Goal: Feedback & Contribution: Submit feedback/report problem

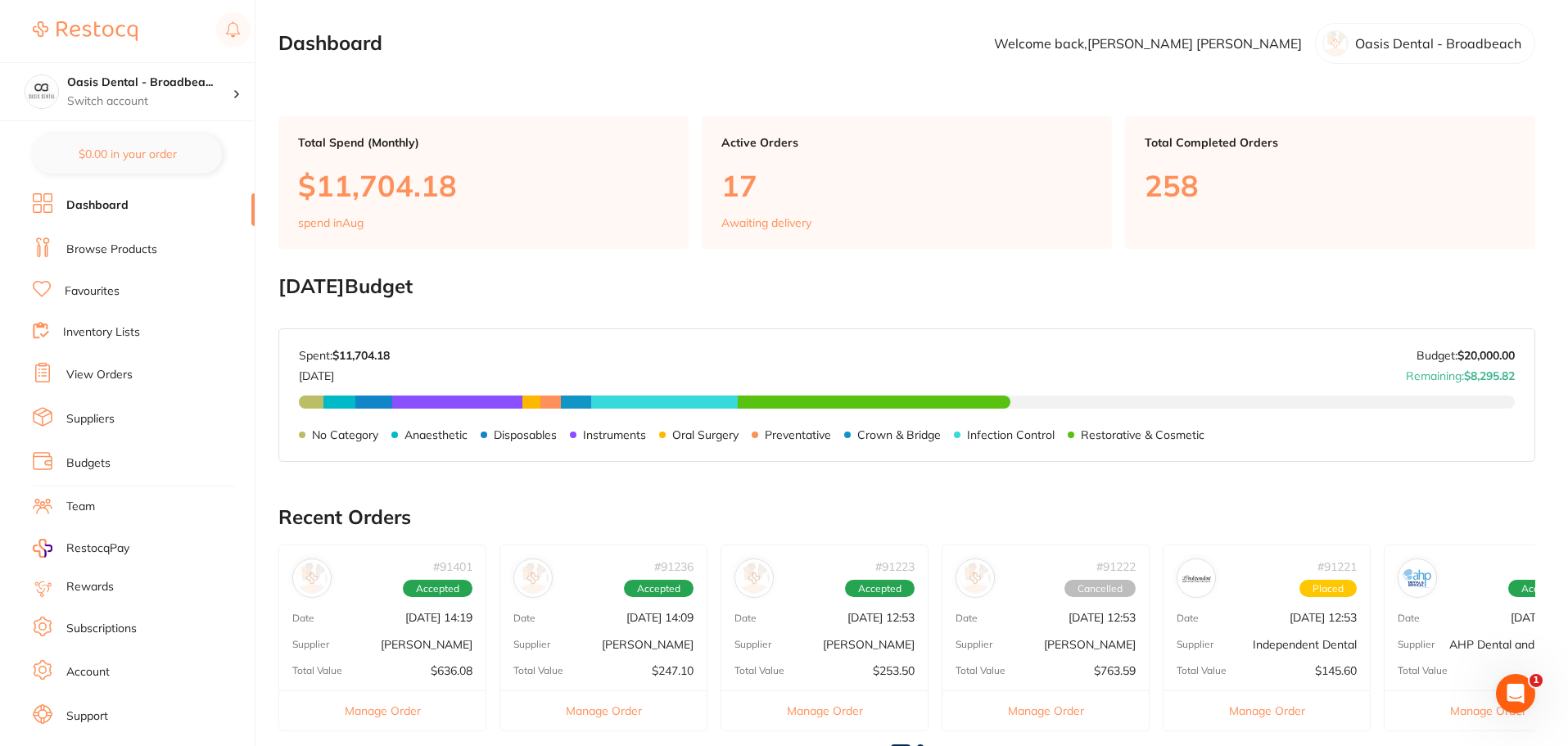
click at [108, 373] on link "View Orders" at bounding box center [99, 375] width 66 height 16
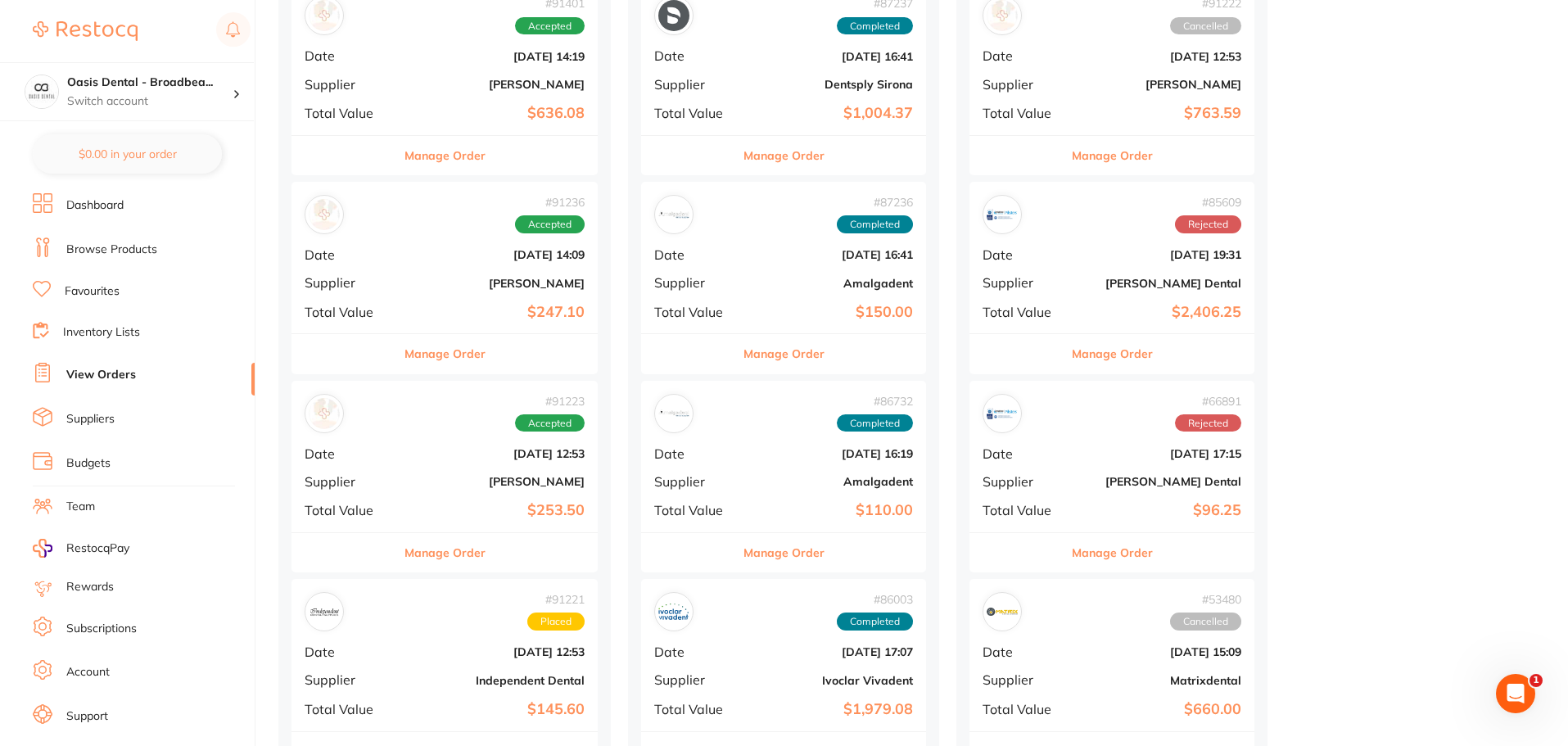
scroll to position [492, 0]
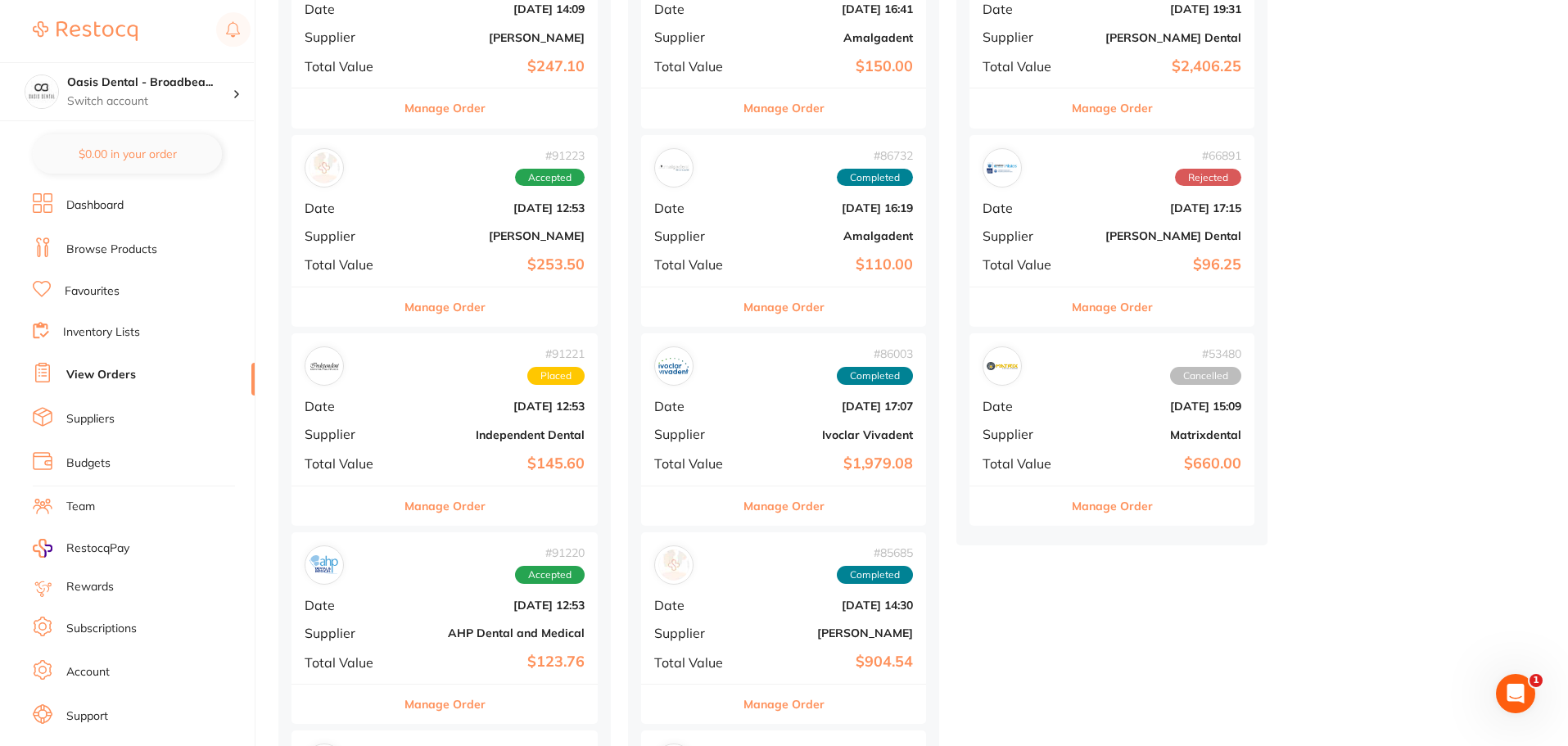
click at [1015, 171] on img at bounding box center [1002, 167] width 31 height 31
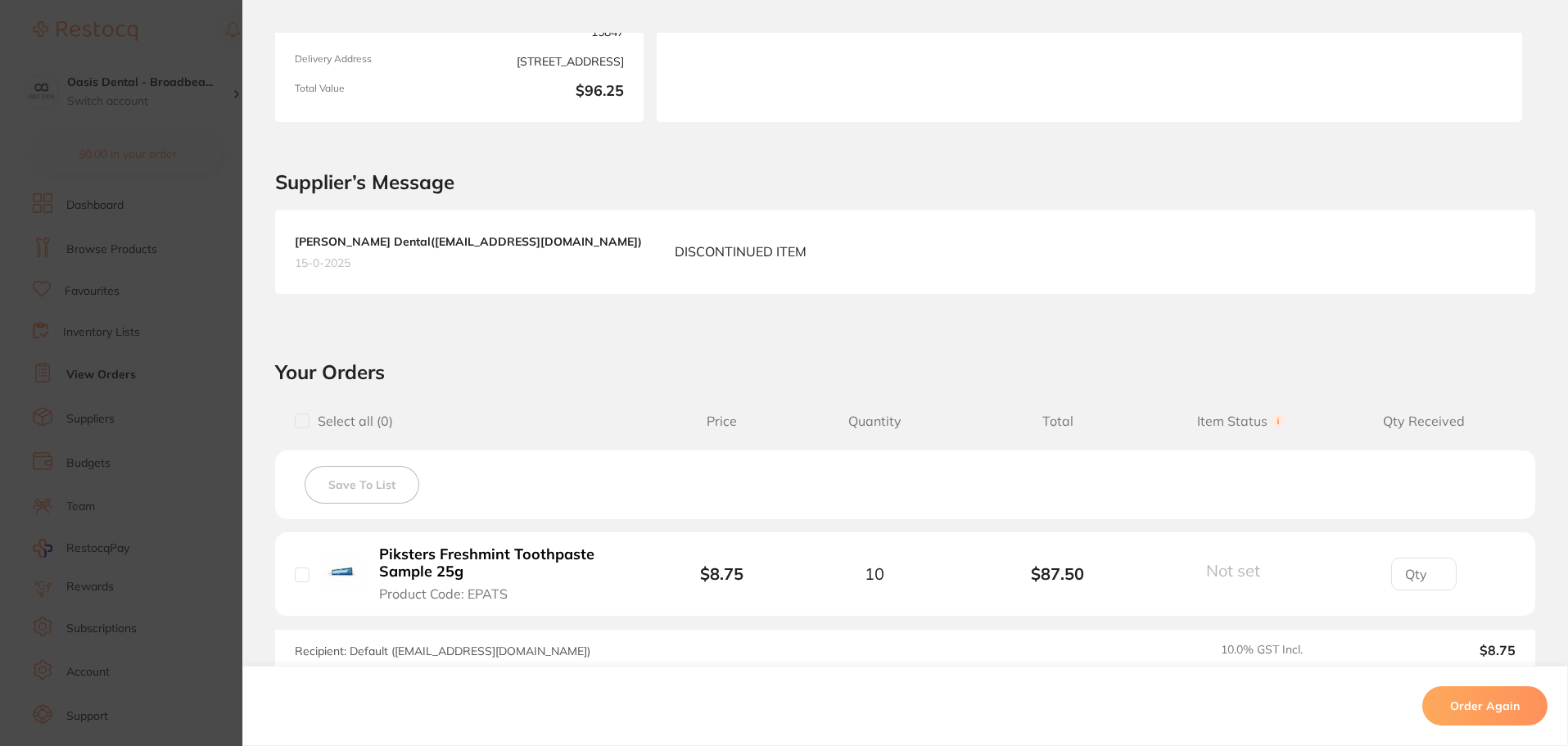
scroll to position [44, 0]
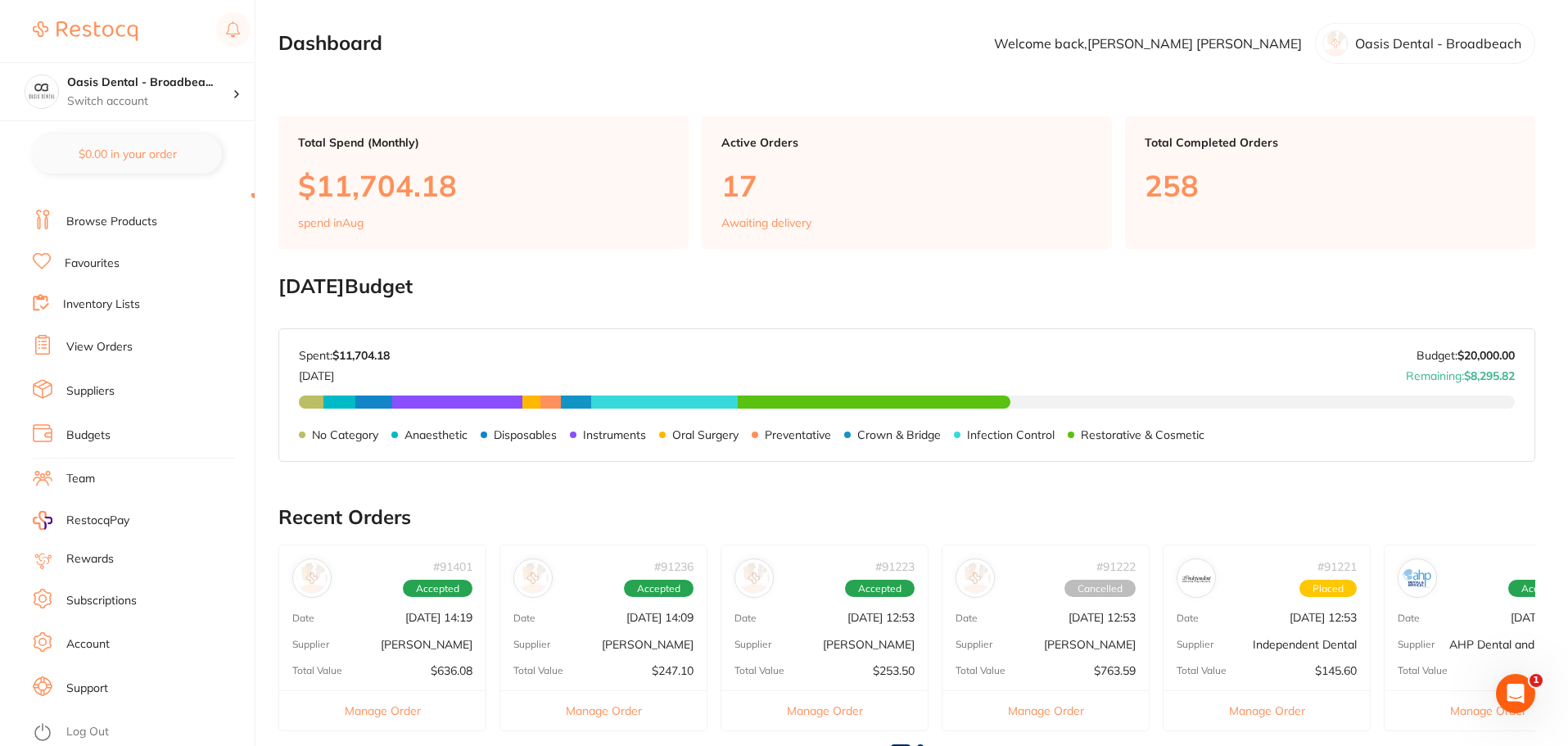
scroll to position [164, 0]
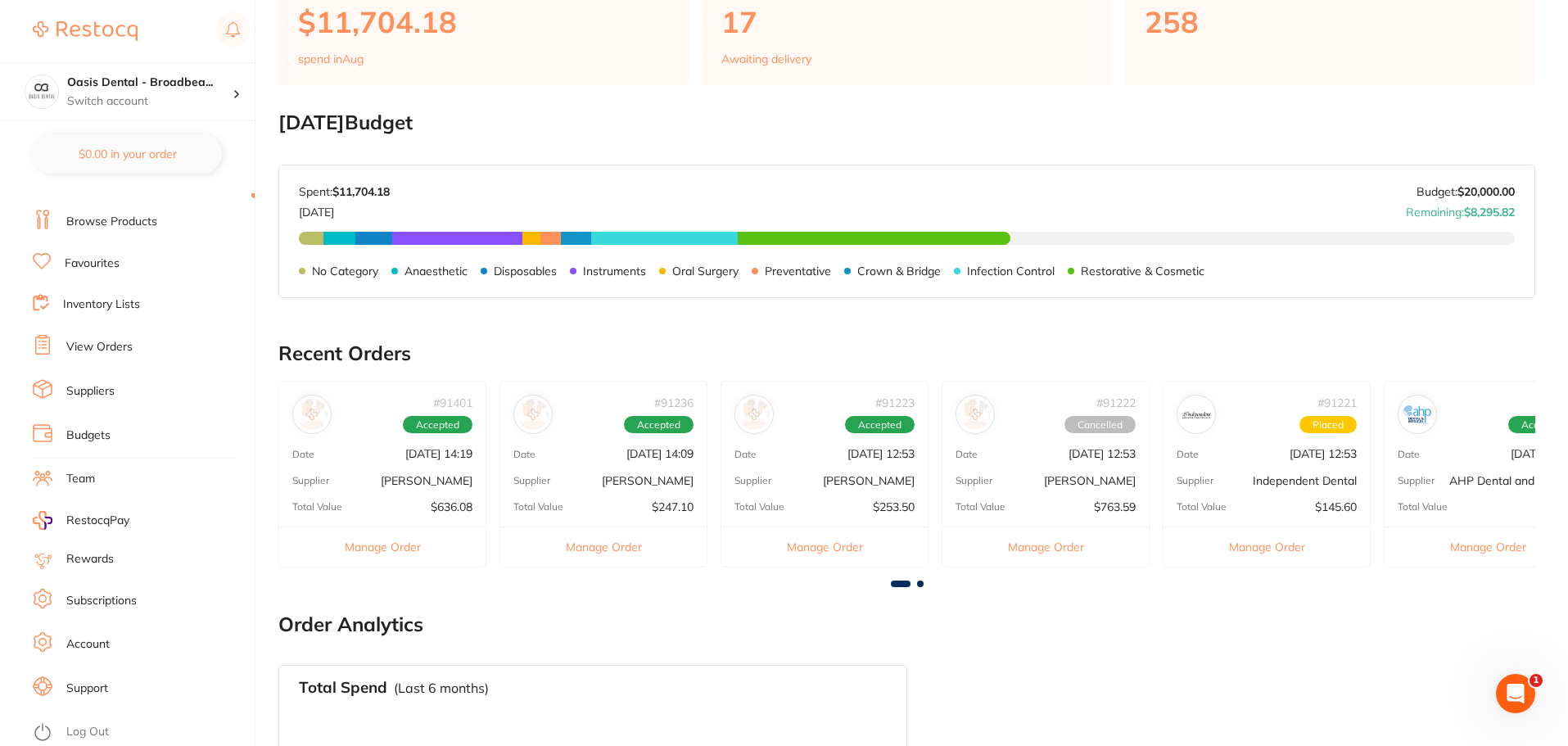
click at [456, 477] on p "[PERSON_NAME]" at bounding box center [427, 481] width 92 height 13
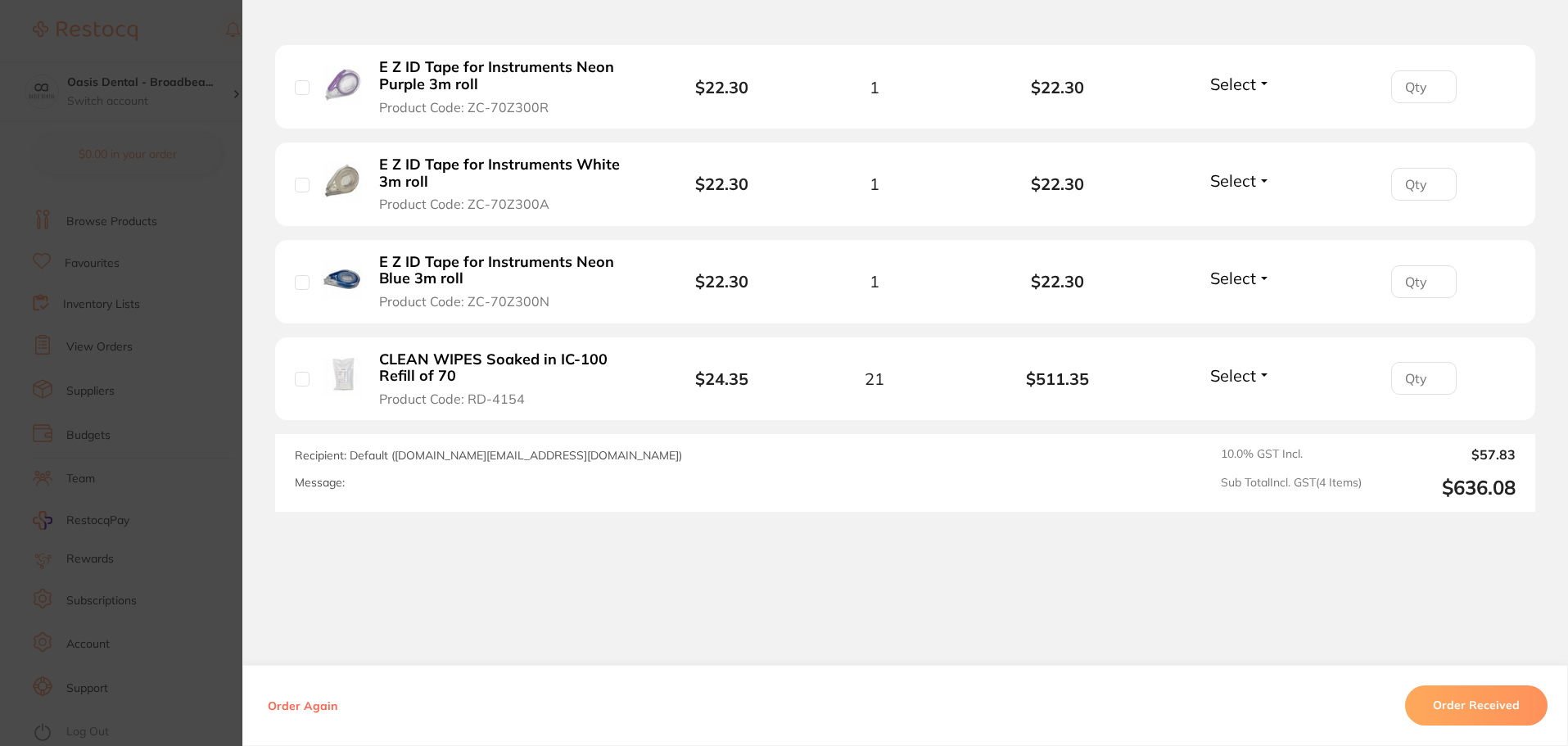
scroll to position [541, 0]
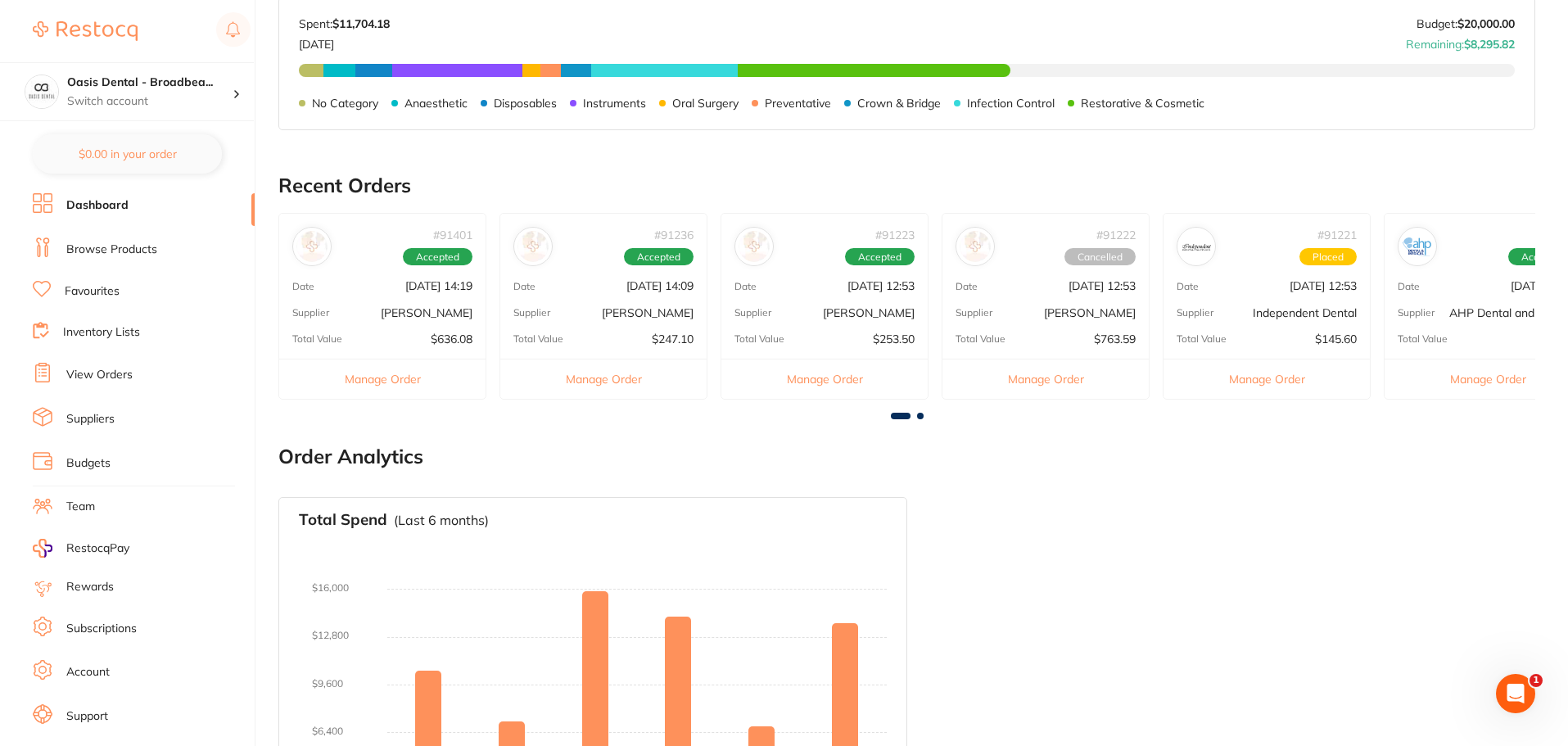
scroll to position [246, 0]
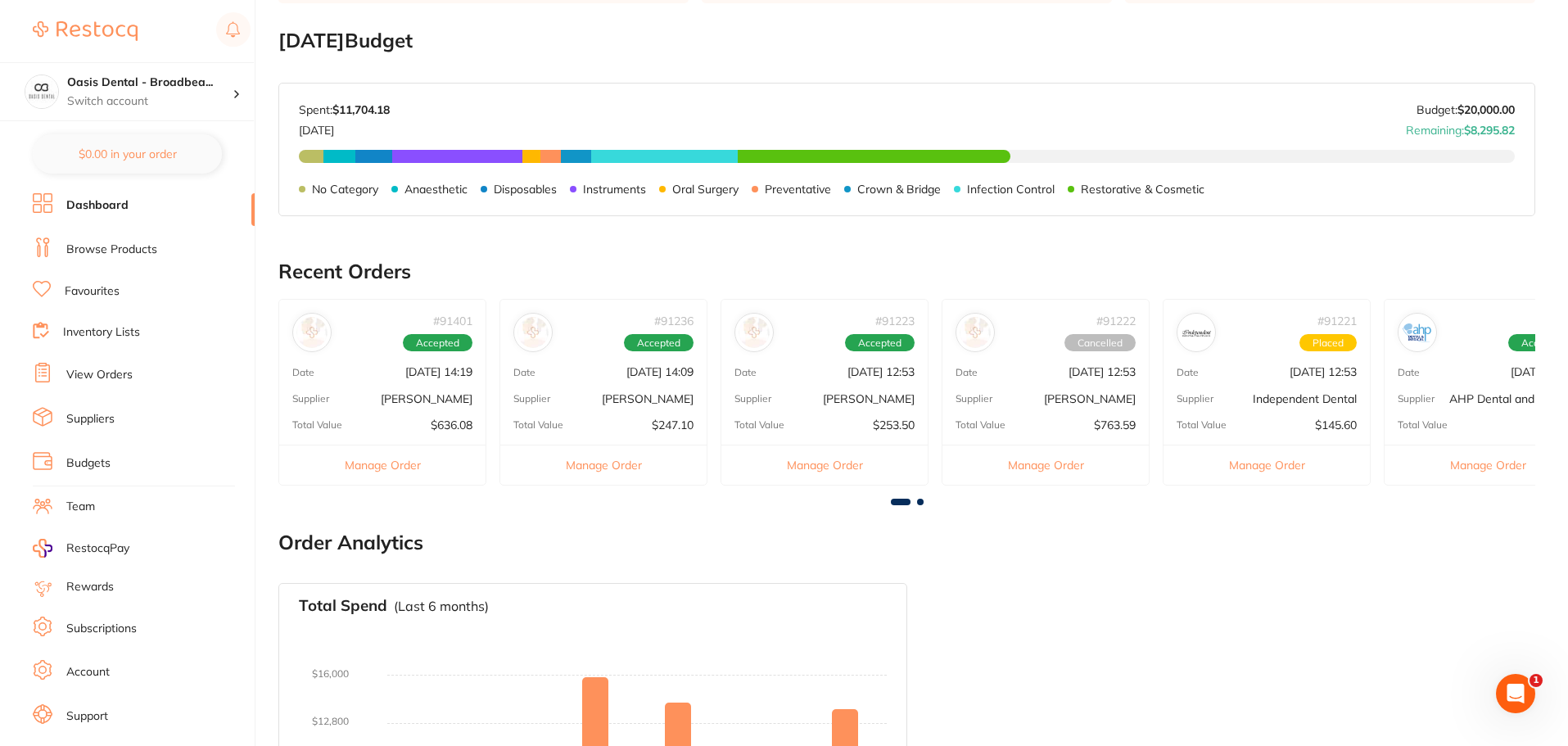
click at [641, 380] on div "# 91236 Accepted Date [DATE] 14:09 Supplier [PERSON_NAME] Total Value $247.10 M…" at bounding box center [603, 391] width 208 height 186
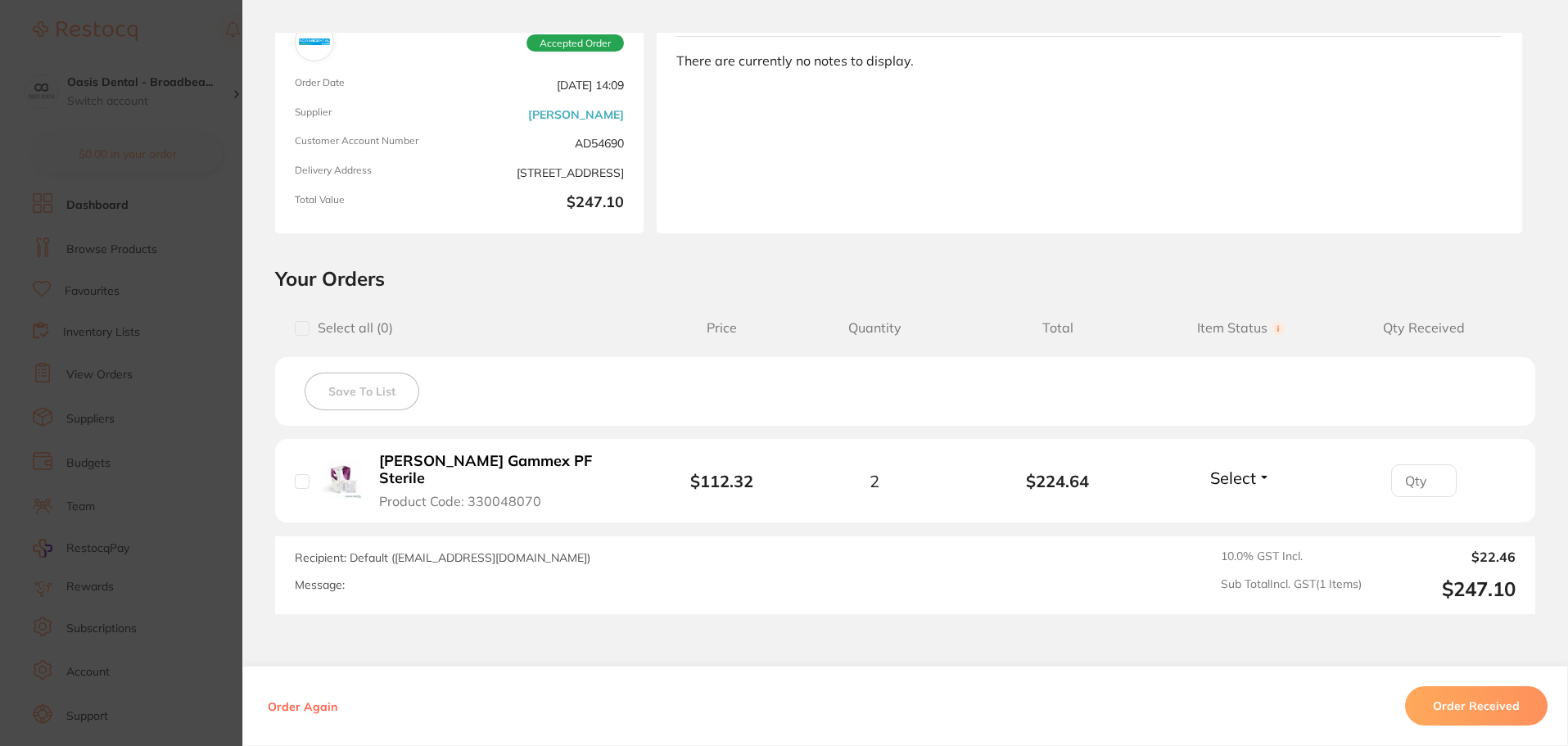
scroll to position [164, 0]
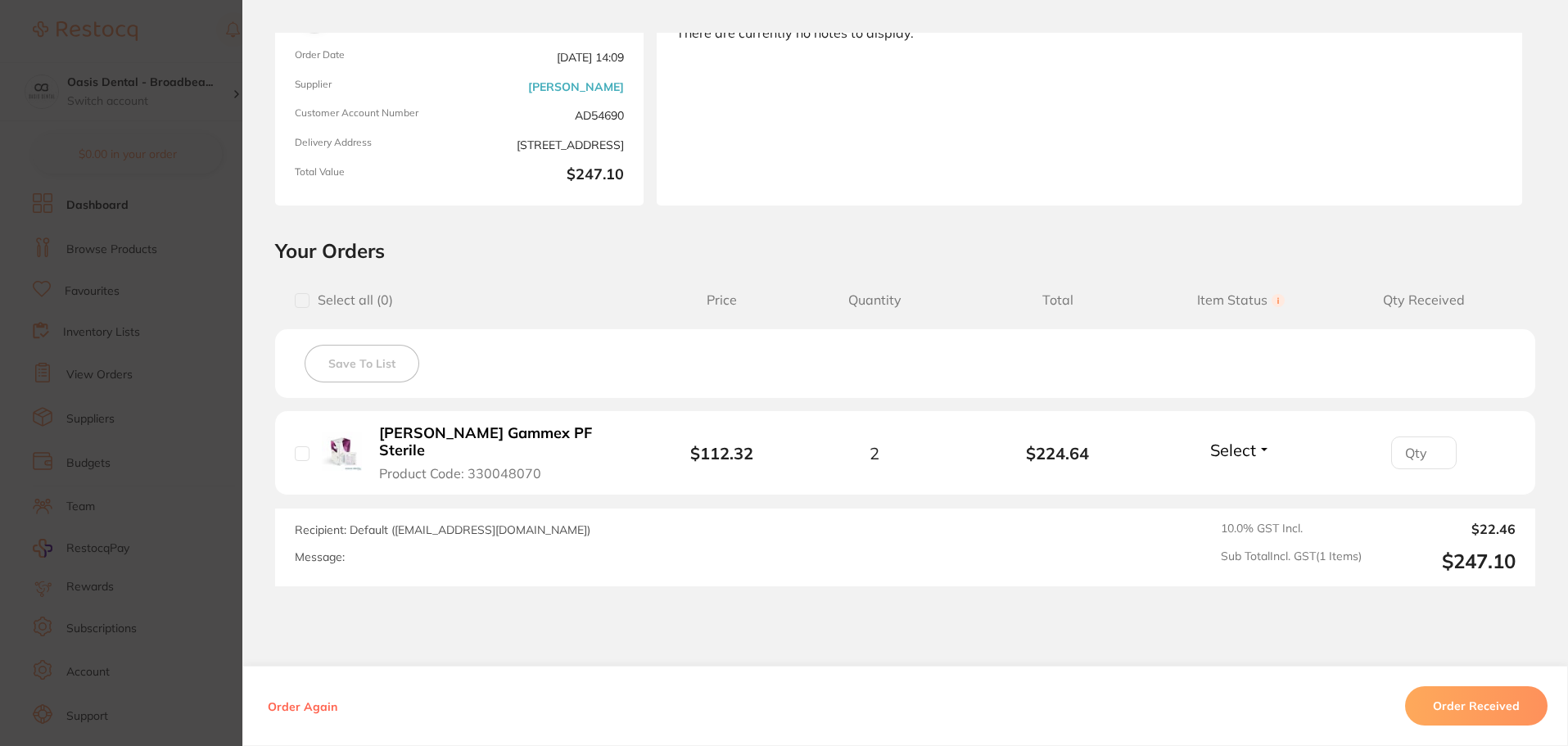
click at [522, 441] on b "[PERSON_NAME] Gammex PF Sterile" at bounding box center [506, 441] width 253 height 33
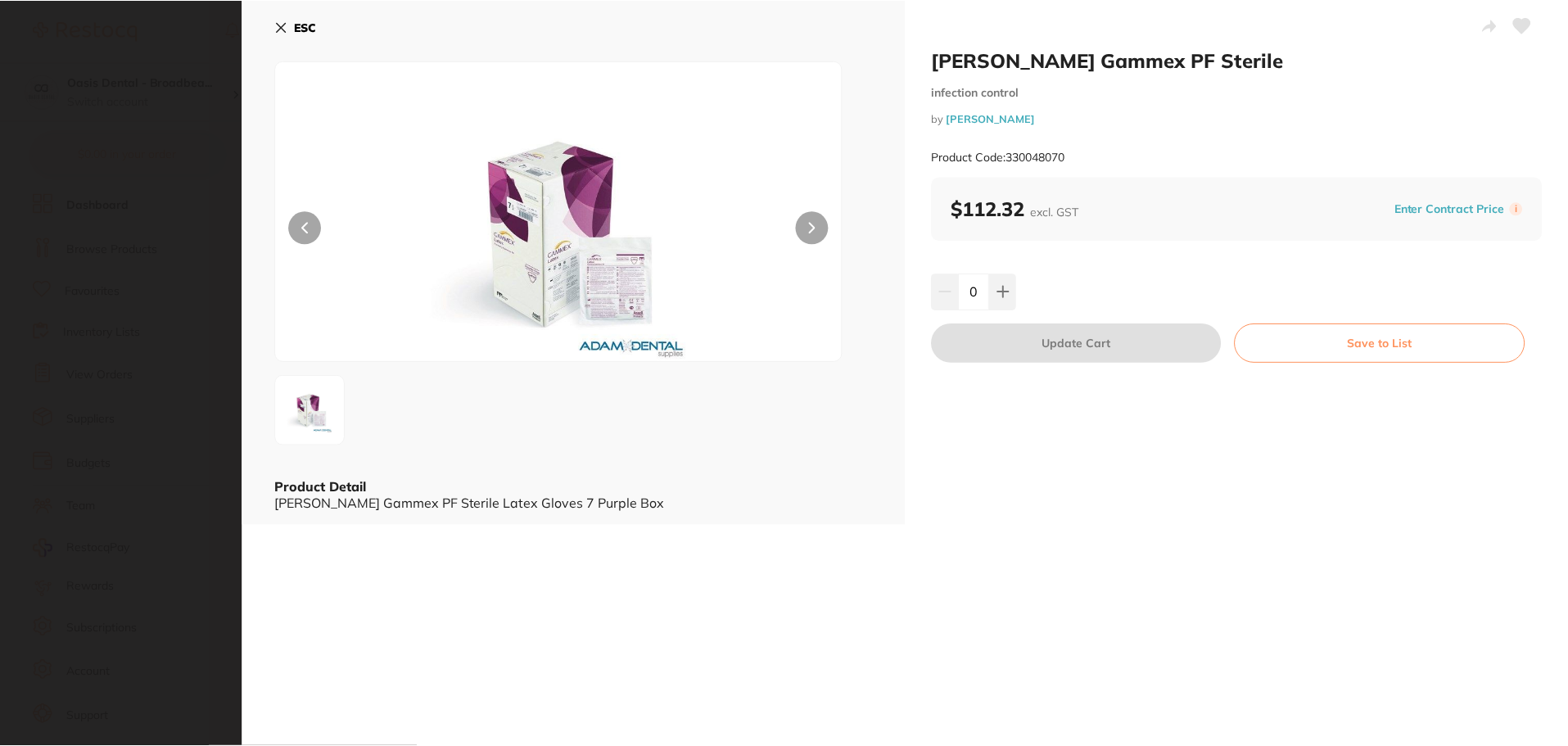
scroll to position [0, 0]
click at [813, 223] on icon at bounding box center [814, 227] width 7 height 11
drag, startPoint x: 1009, startPoint y: 157, endPoint x: 1071, endPoint y: 158, distance: 62.0
click at [1071, 158] on div "Product Code: 330048070" at bounding box center [1240, 157] width 613 height 40
copy small "330048070"
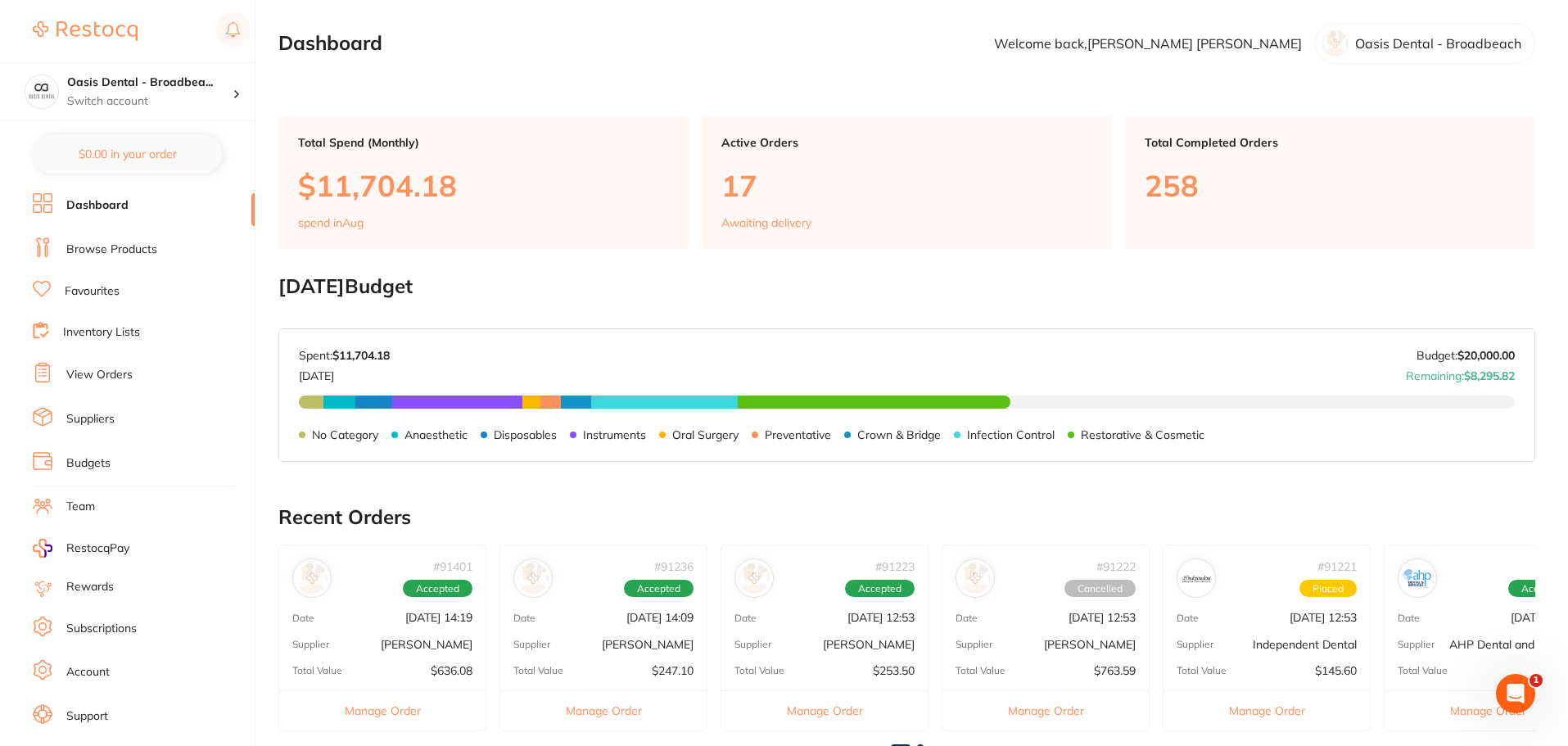
click at [128, 208] on li "Dashboard" at bounding box center [143, 205] width 222 height 25
click at [126, 250] on link "Browse Products" at bounding box center [112, 250] width 91 height 16
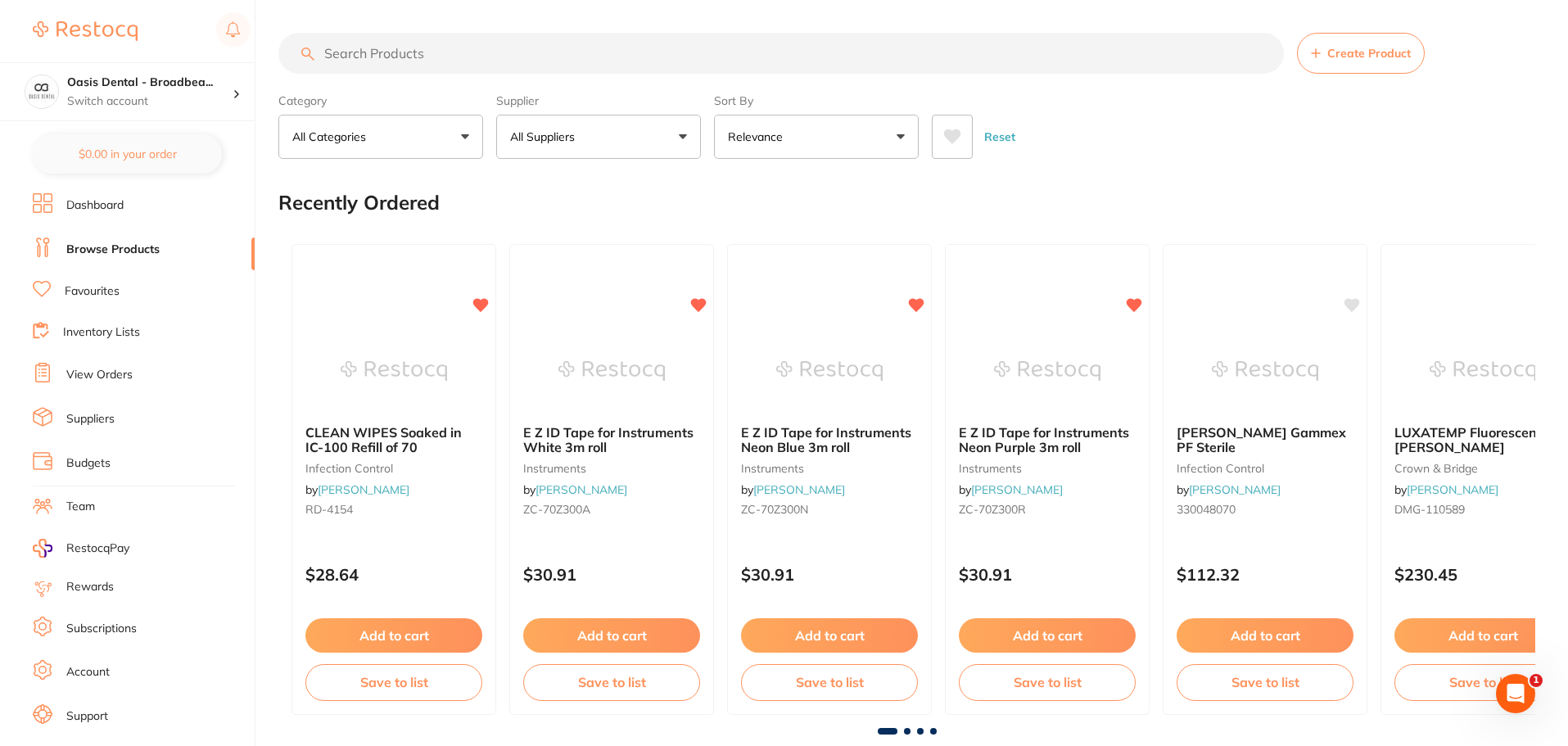
click at [421, 58] on input "search" at bounding box center [781, 53] width 1006 height 41
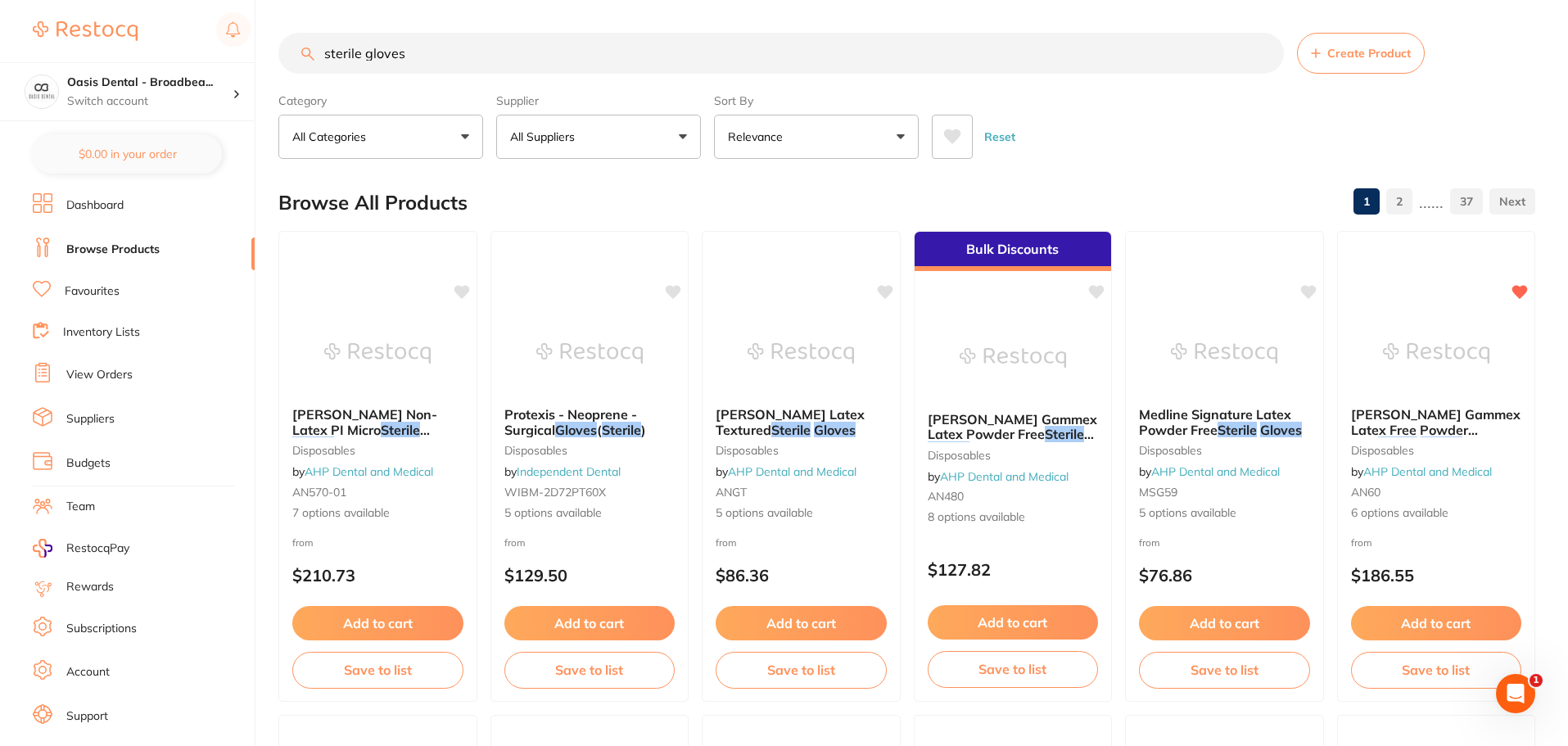
click at [465, 52] on input "sterile gloves" at bounding box center [781, 53] width 1006 height 41
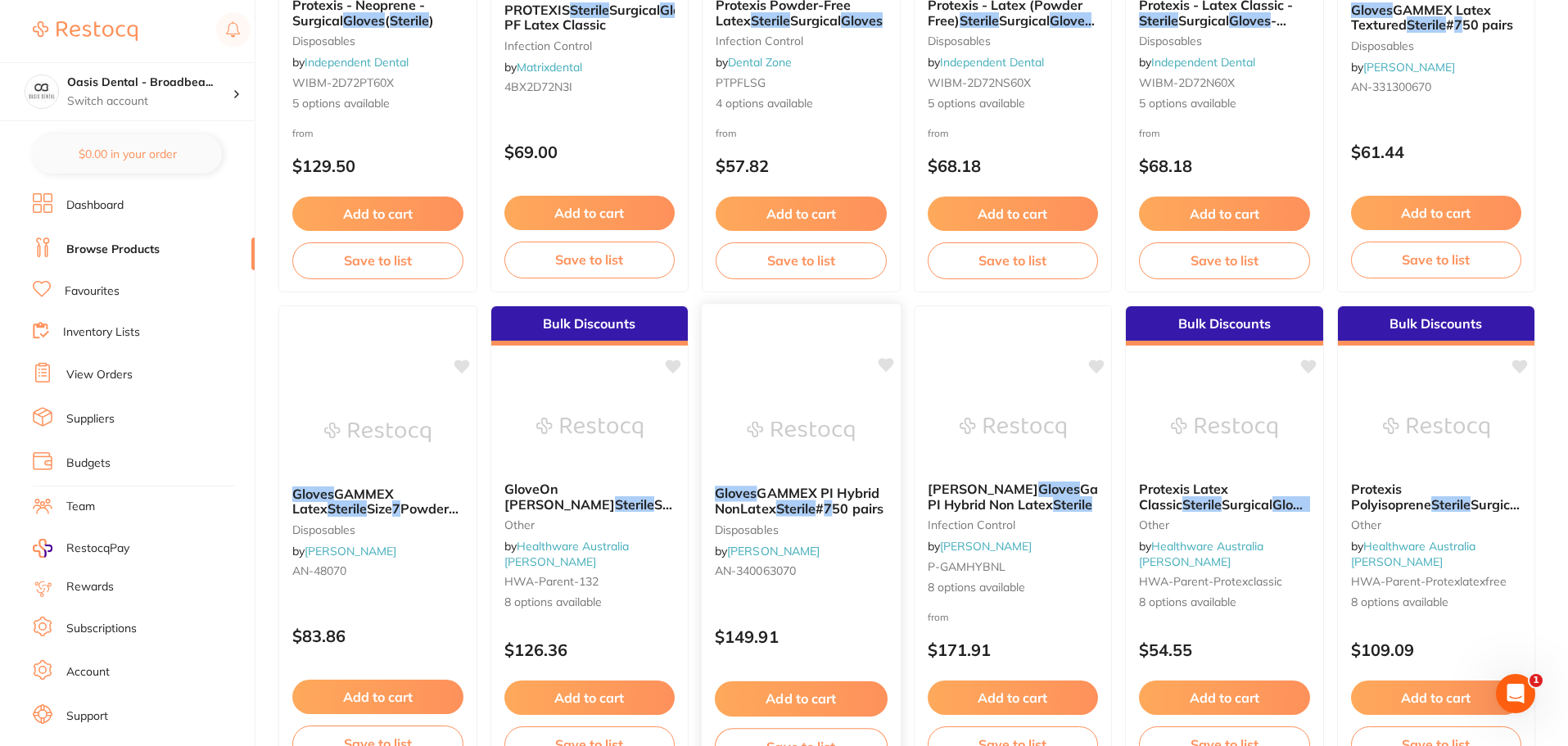
scroll to position [82, 0]
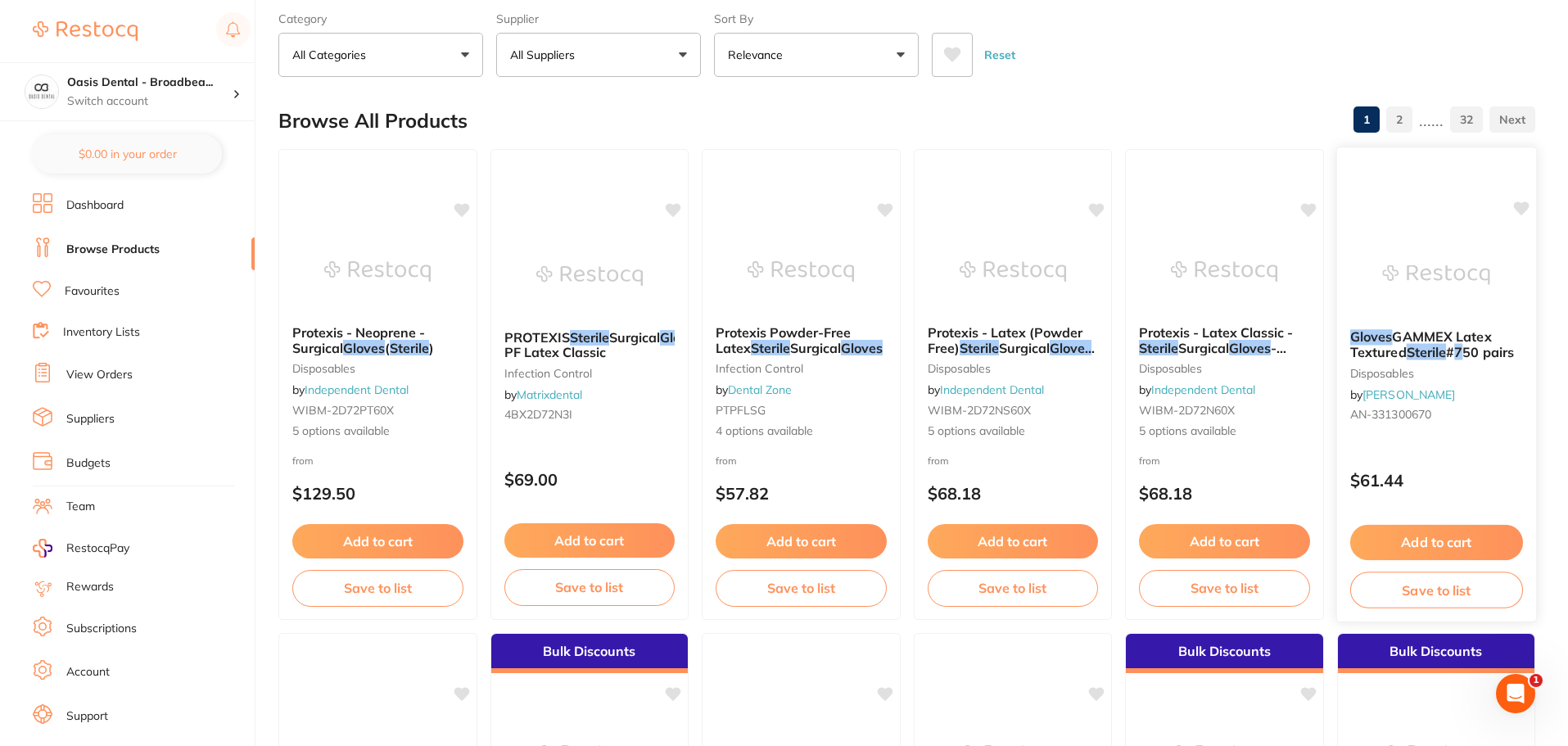
type input "sterile gloves 7.7"
click at [1458, 310] on img at bounding box center [1436, 275] width 107 height 82
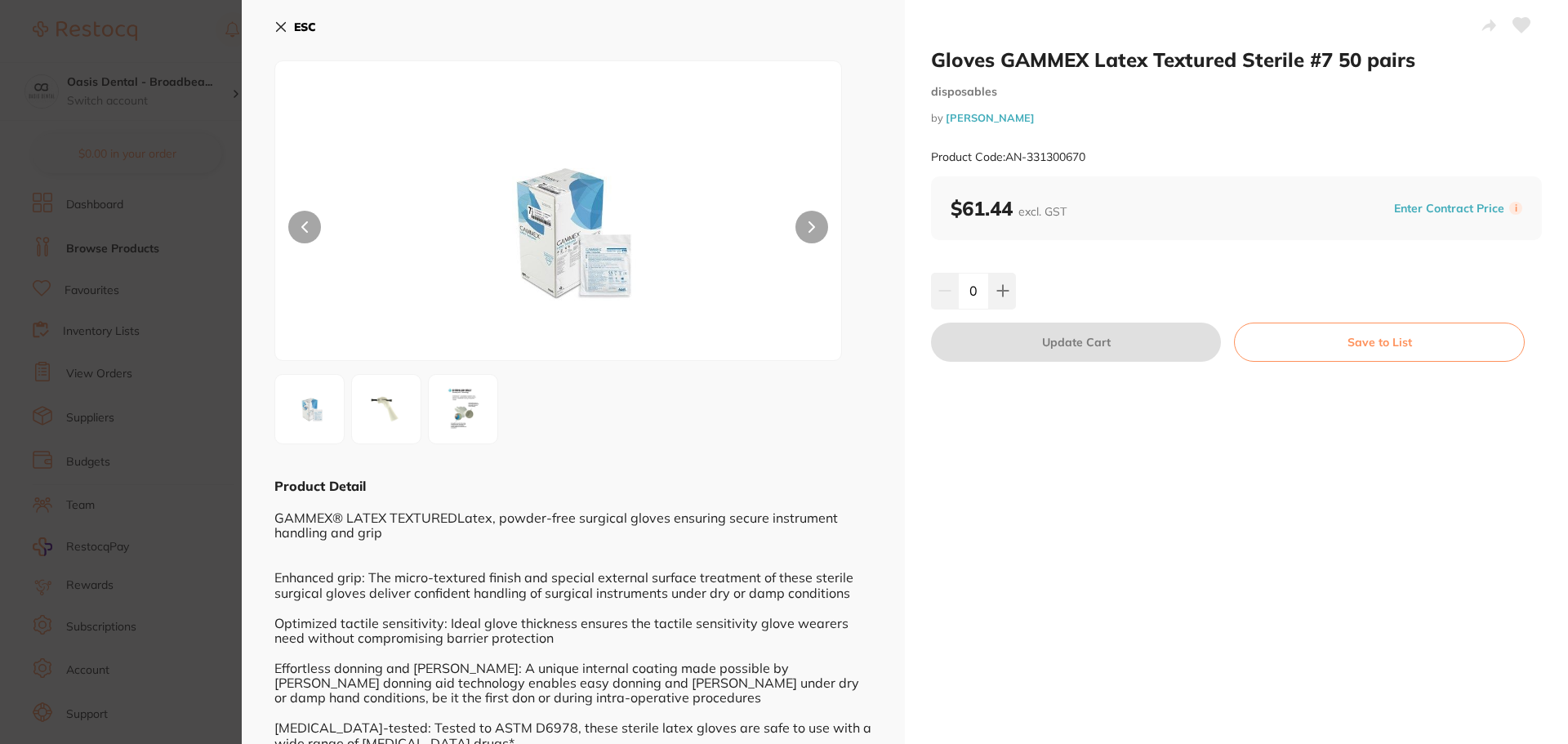
click at [286, 26] on icon at bounding box center [281, 27] width 13 height 13
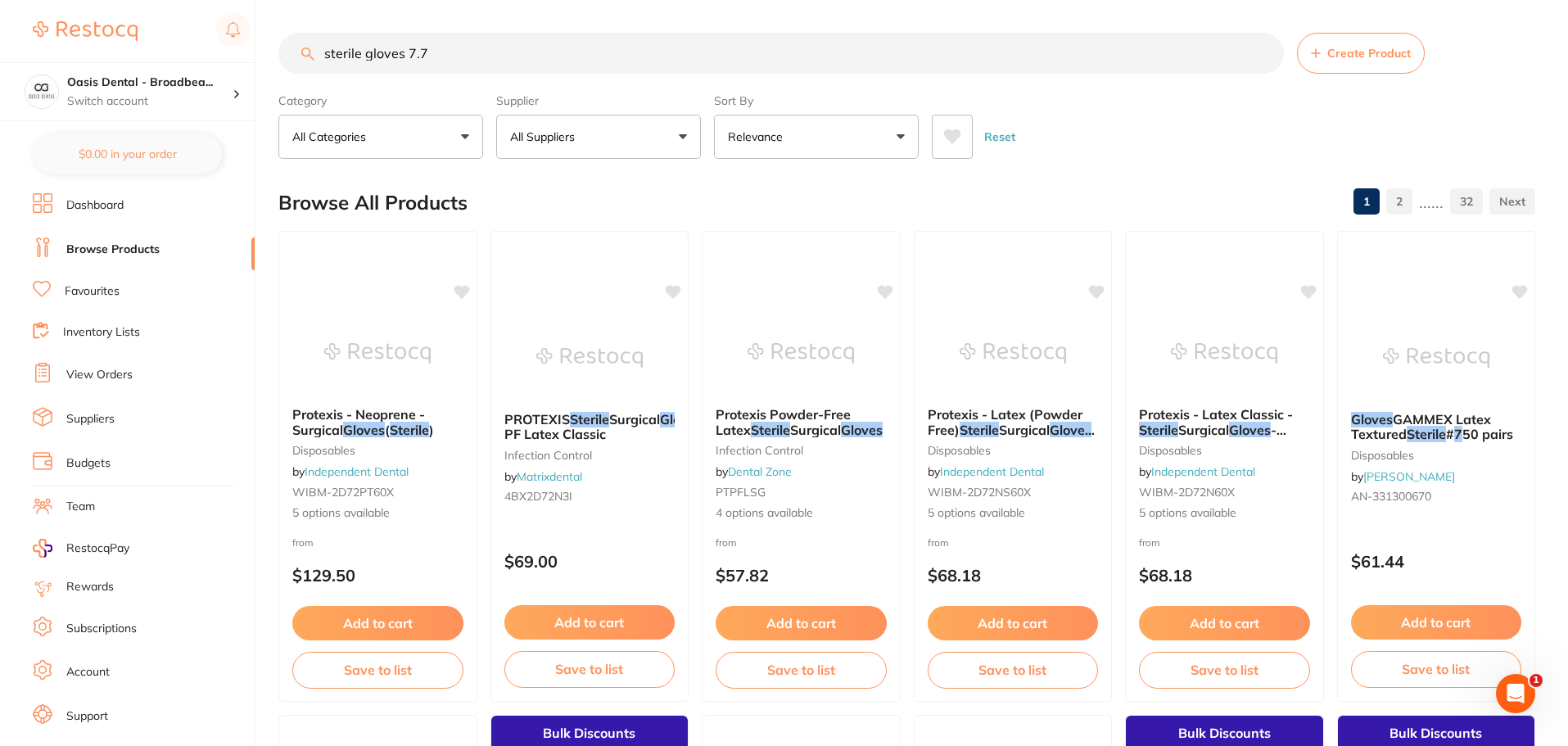
click at [133, 247] on link "Browse Products" at bounding box center [112, 250] width 94 height 16
drag, startPoint x: 512, startPoint y: 48, endPoint x: 254, endPoint y: 24, distance: 259.1
click at [254, 24] on div "$0.00 Oasis Dental - Broadbea... Switch account Oasis Dental - Broadbeach $0.00…" at bounding box center [784, 373] width 1568 height 746
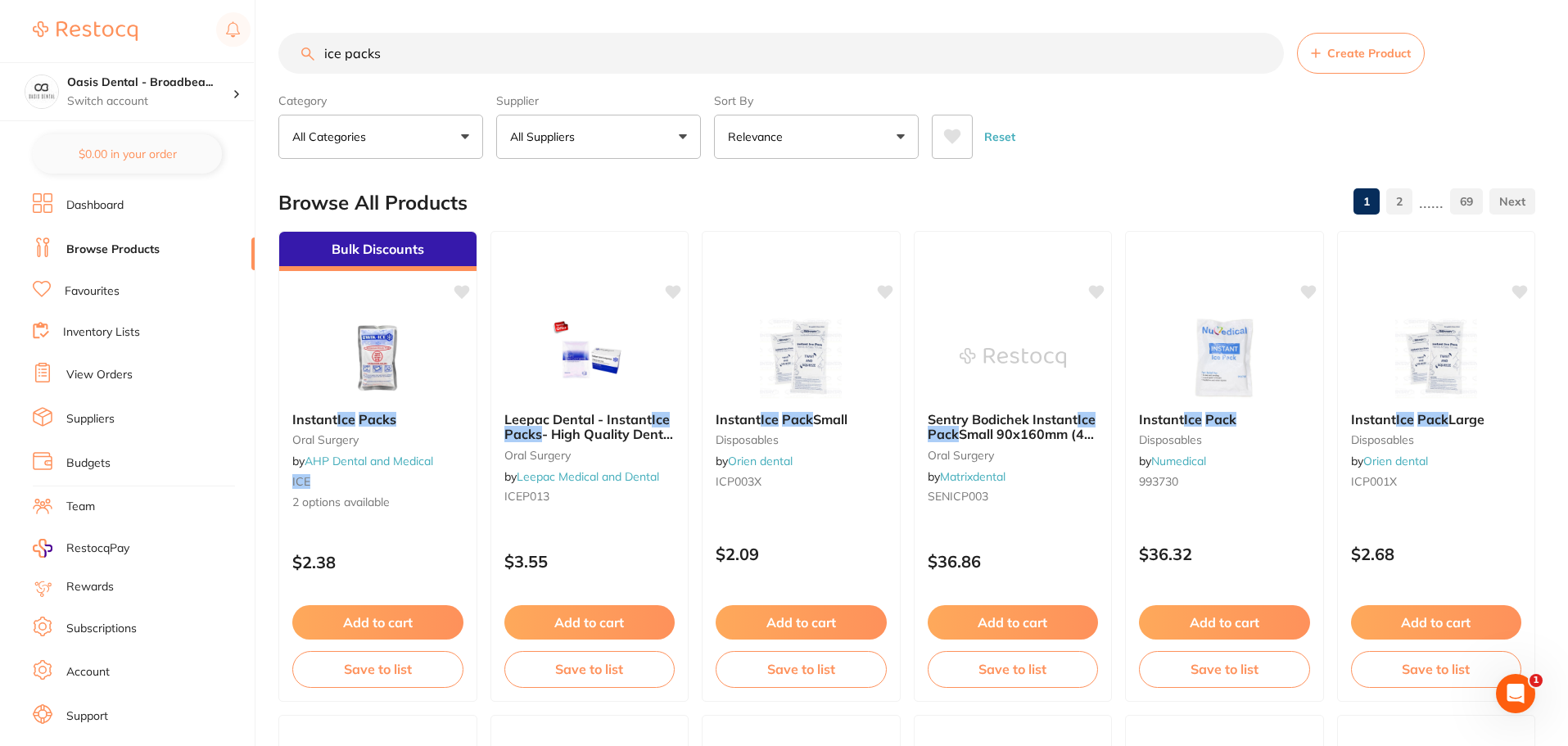
type input "ice packs"
click at [686, 134] on button "All Suppliers" at bounding box center [598, 137] width 205 height 45
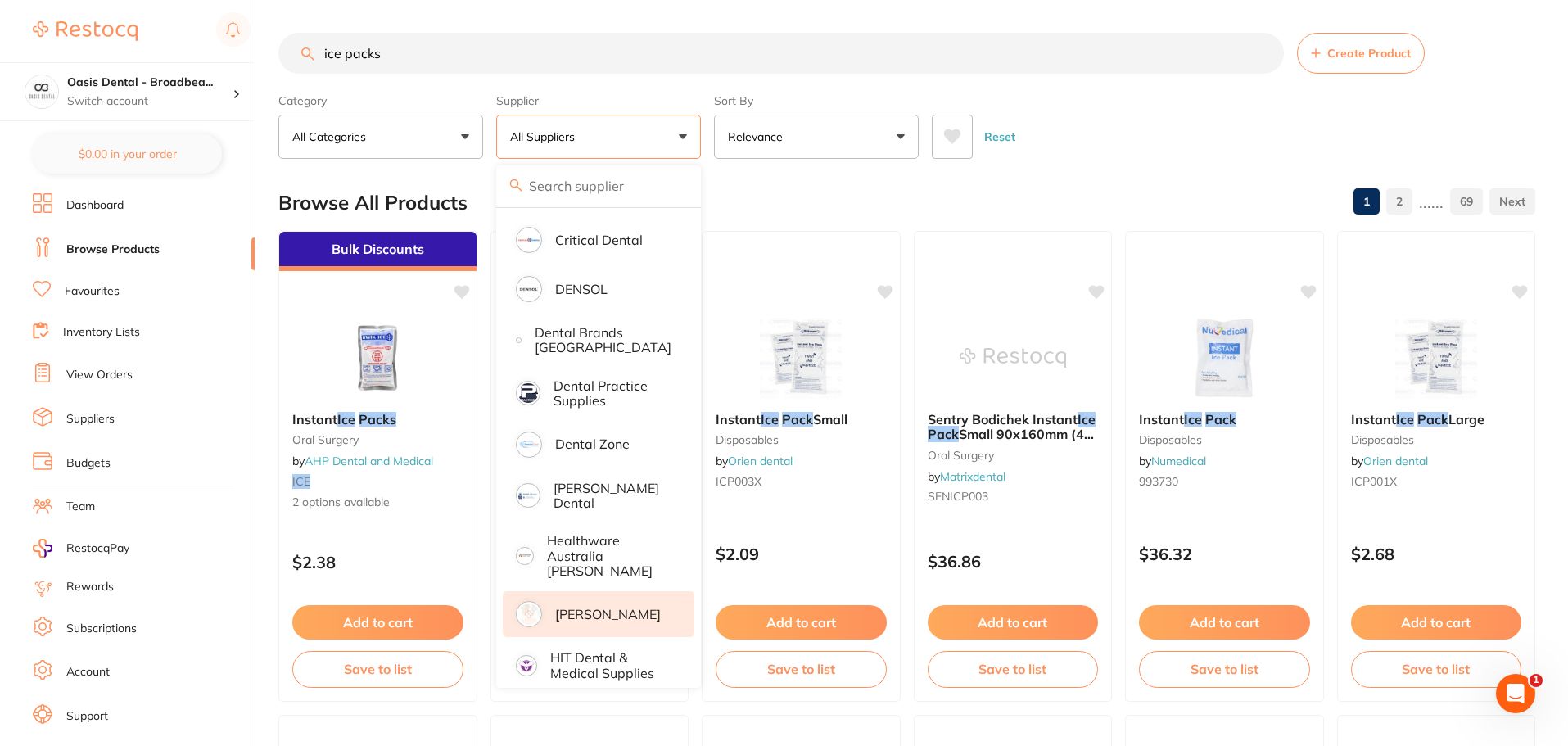
scroll to position [409, 0]
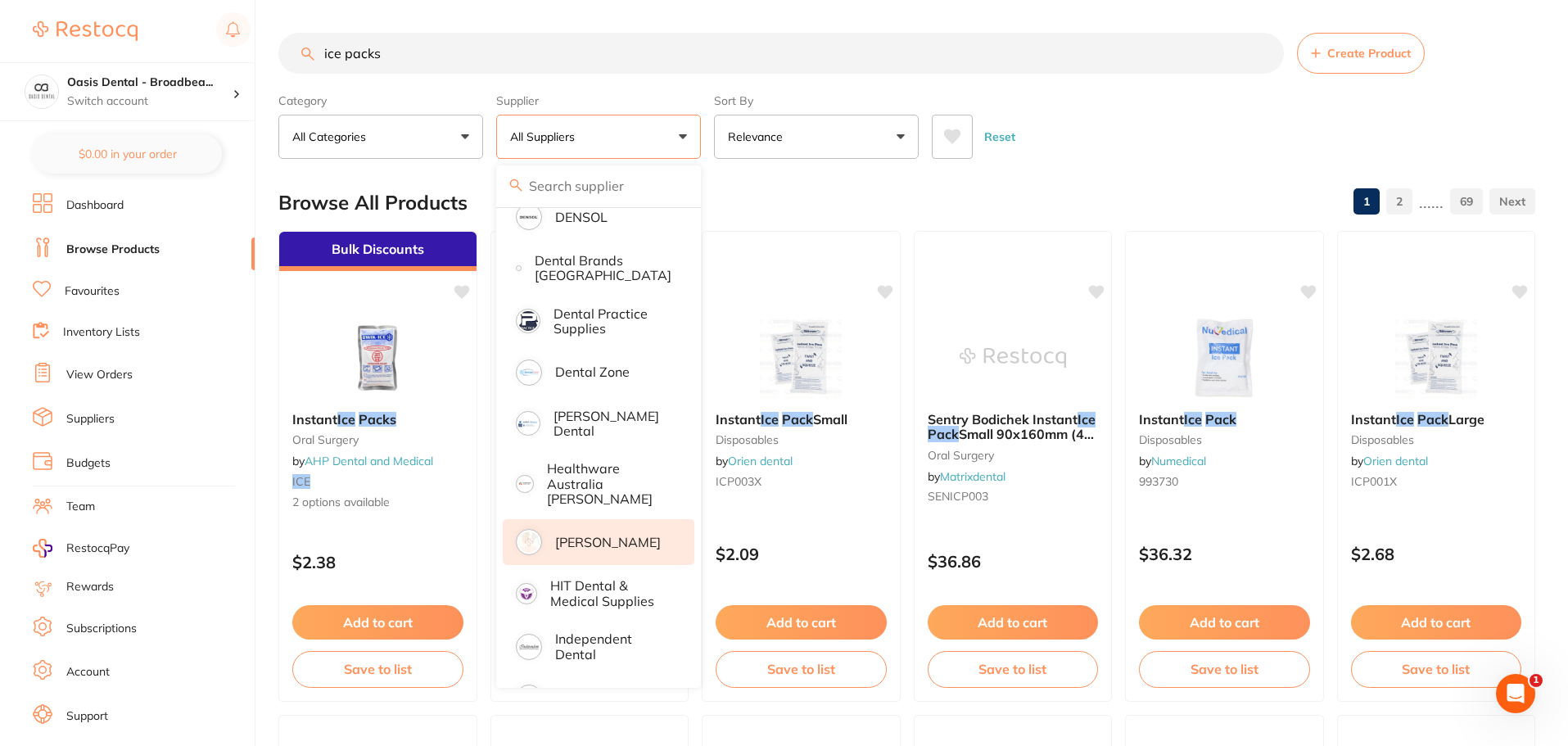
click at [639, 535] on p "[PERSON_NAME]" at bounding box center [608, 542] width 106 height 15
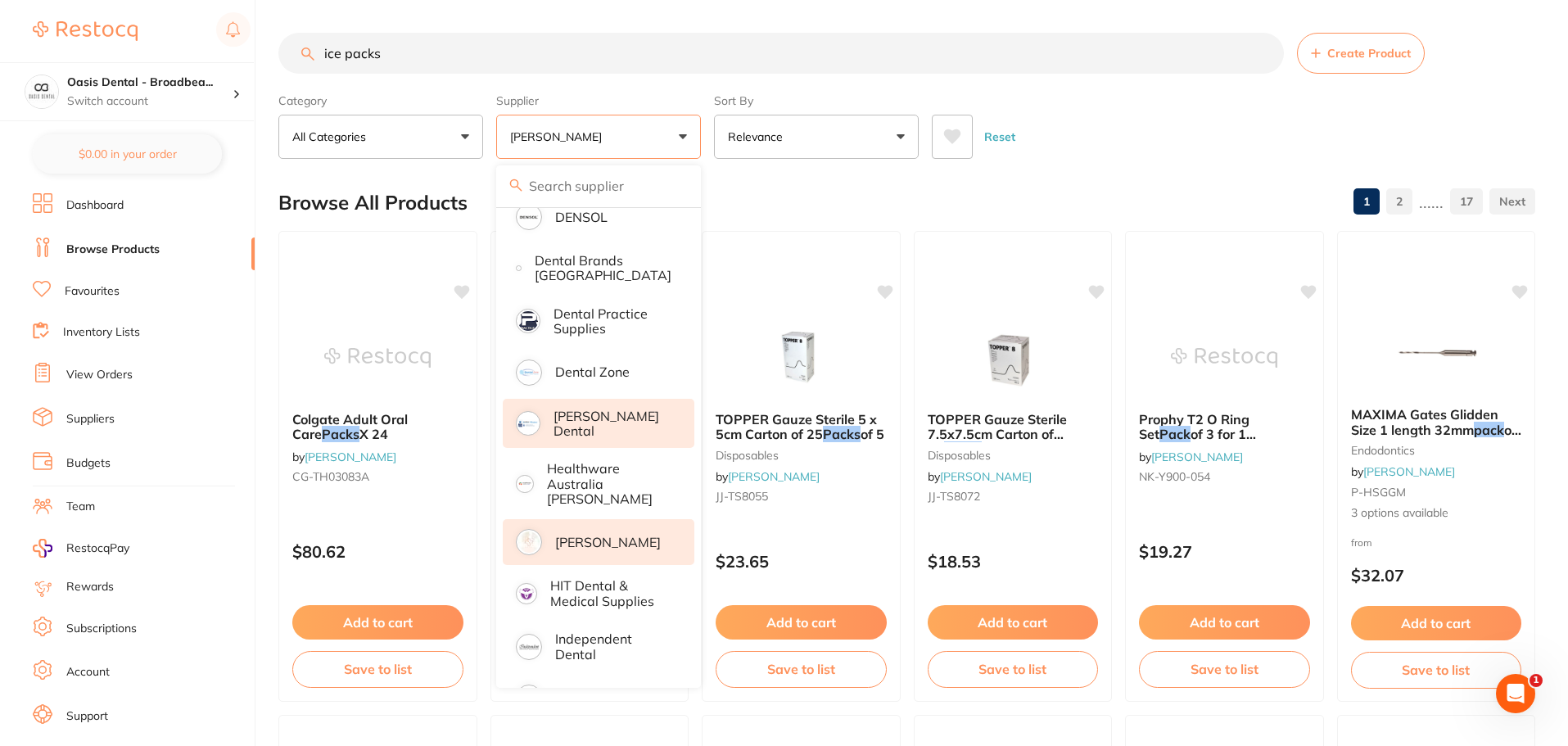
scroll to position [0, 0]
click at [767, 180] on div "Browse All Products 1 2 ...... 17" at bounding box center [906, 203] width 1257 height 55
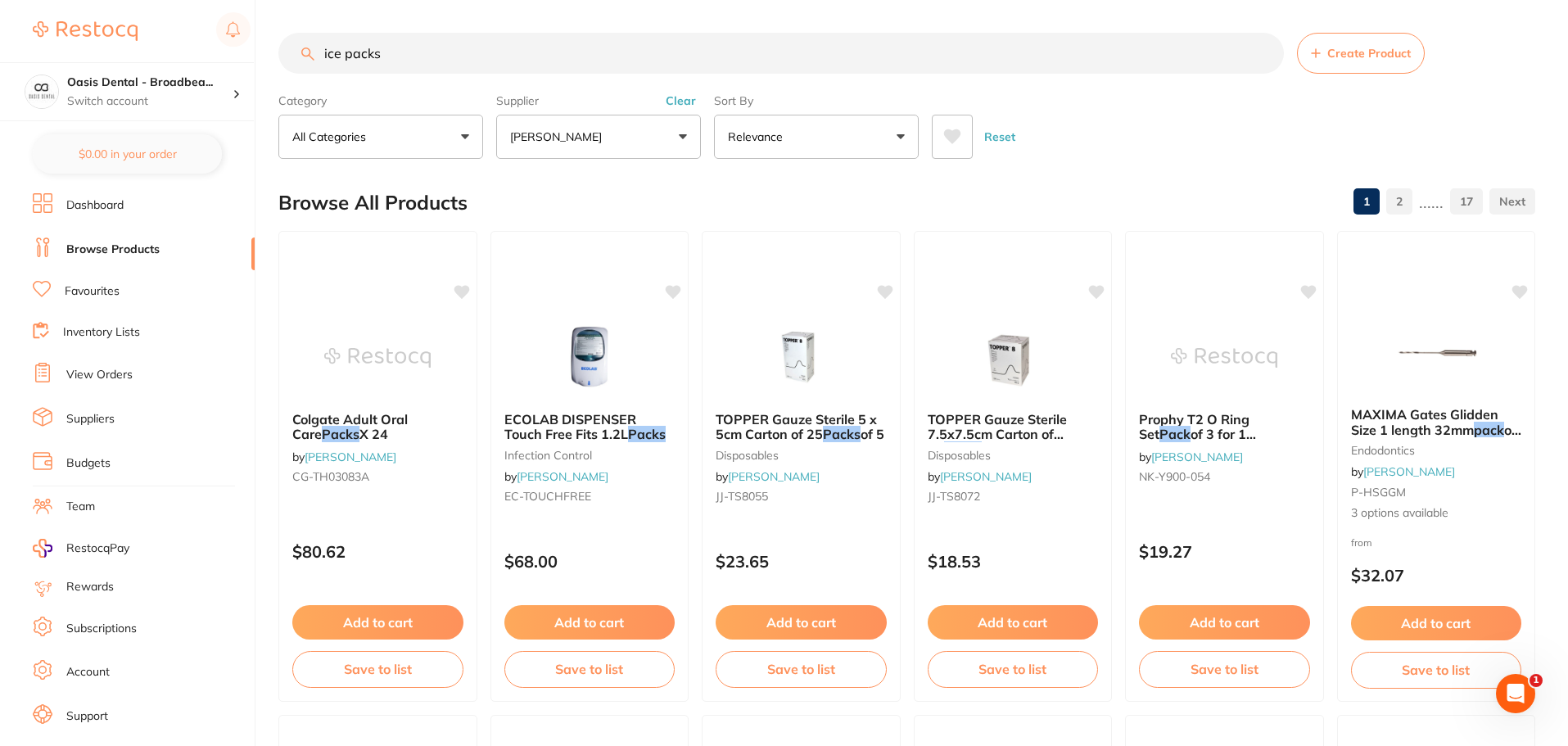
click at [435, 65] on input "ice packs" at bounding box center [781, 53] width 1006 height 41
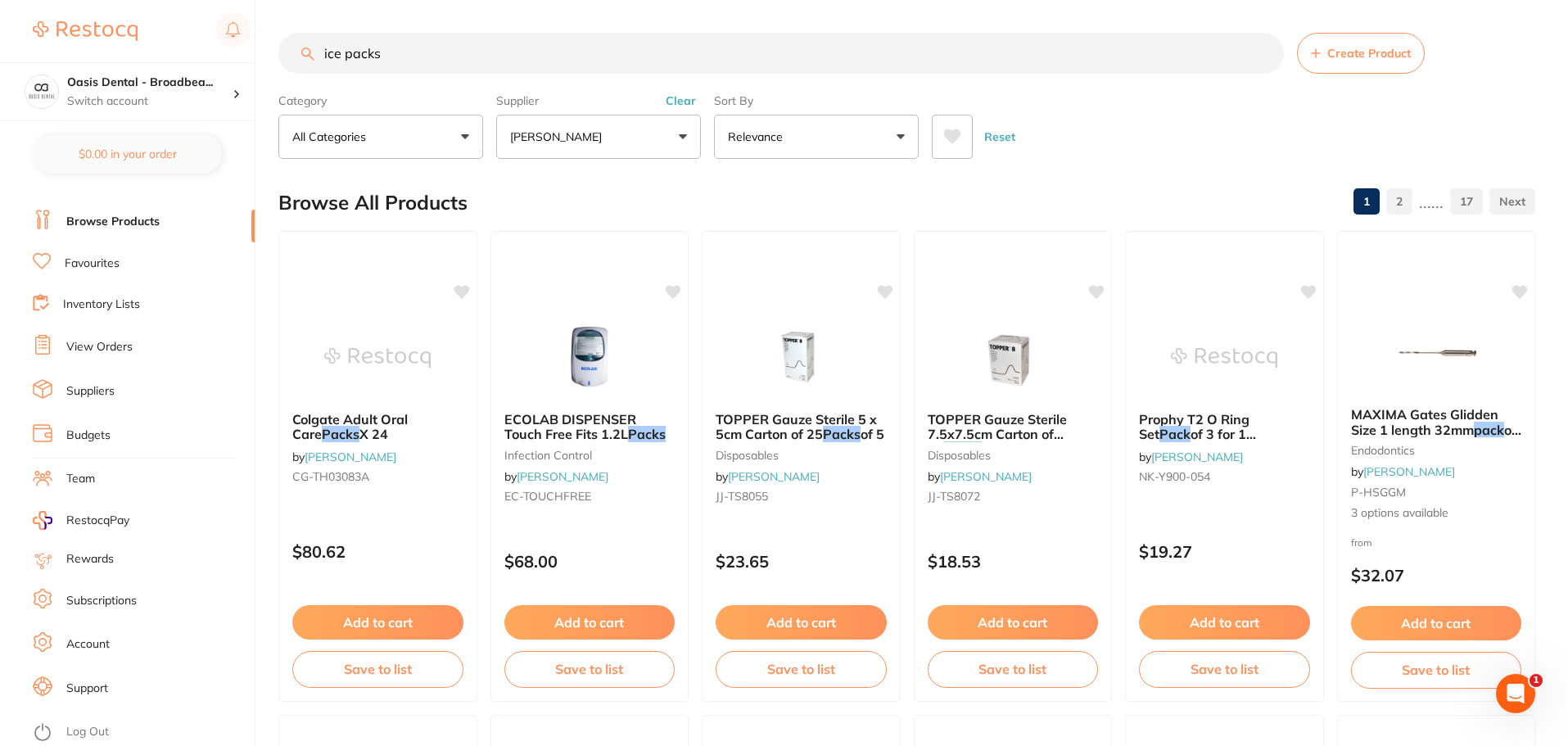
click at [390, 47] on input "ice packs" at bounding box center [781, 53] width 1006 height 41
click at [109, 350] on link "View Orders" at bounding box center [99, 347] width 66 height 16
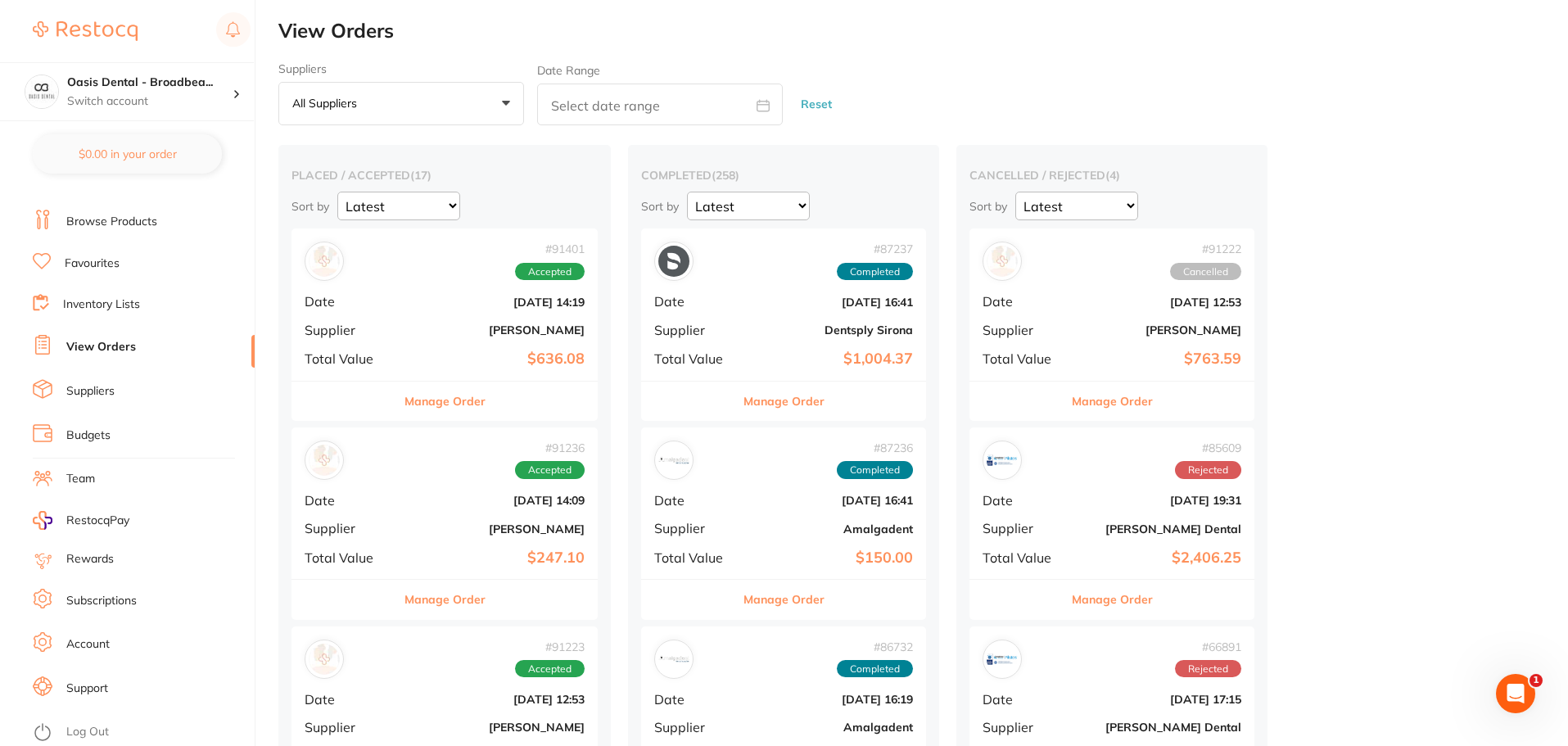
click at [548, 300] on b "[DATE] 14:19" at bounding box center [495, 301] width 178 height 13
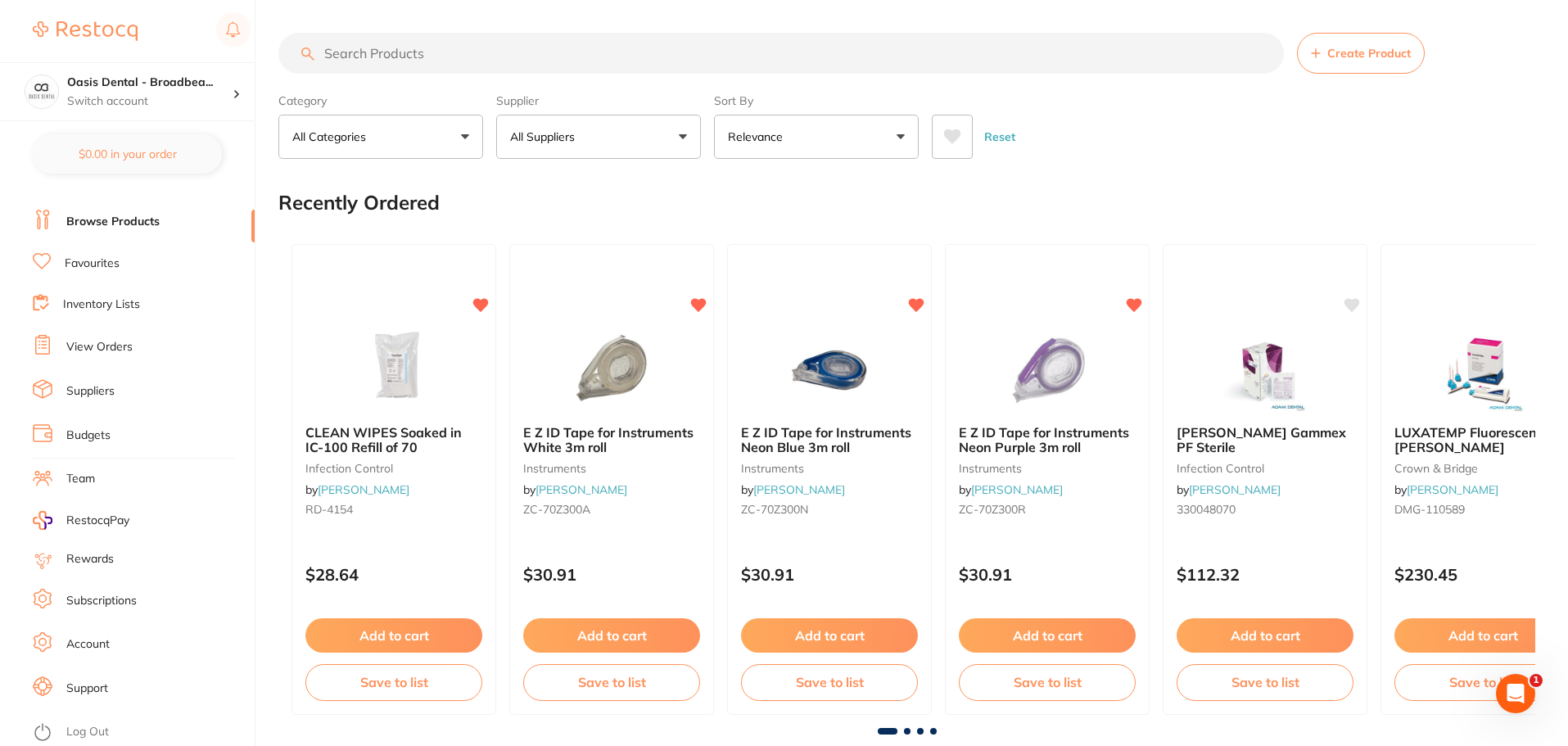
click at [116, 344] on link "View Orders" at bounding box center [99, 347] width 66 height 16
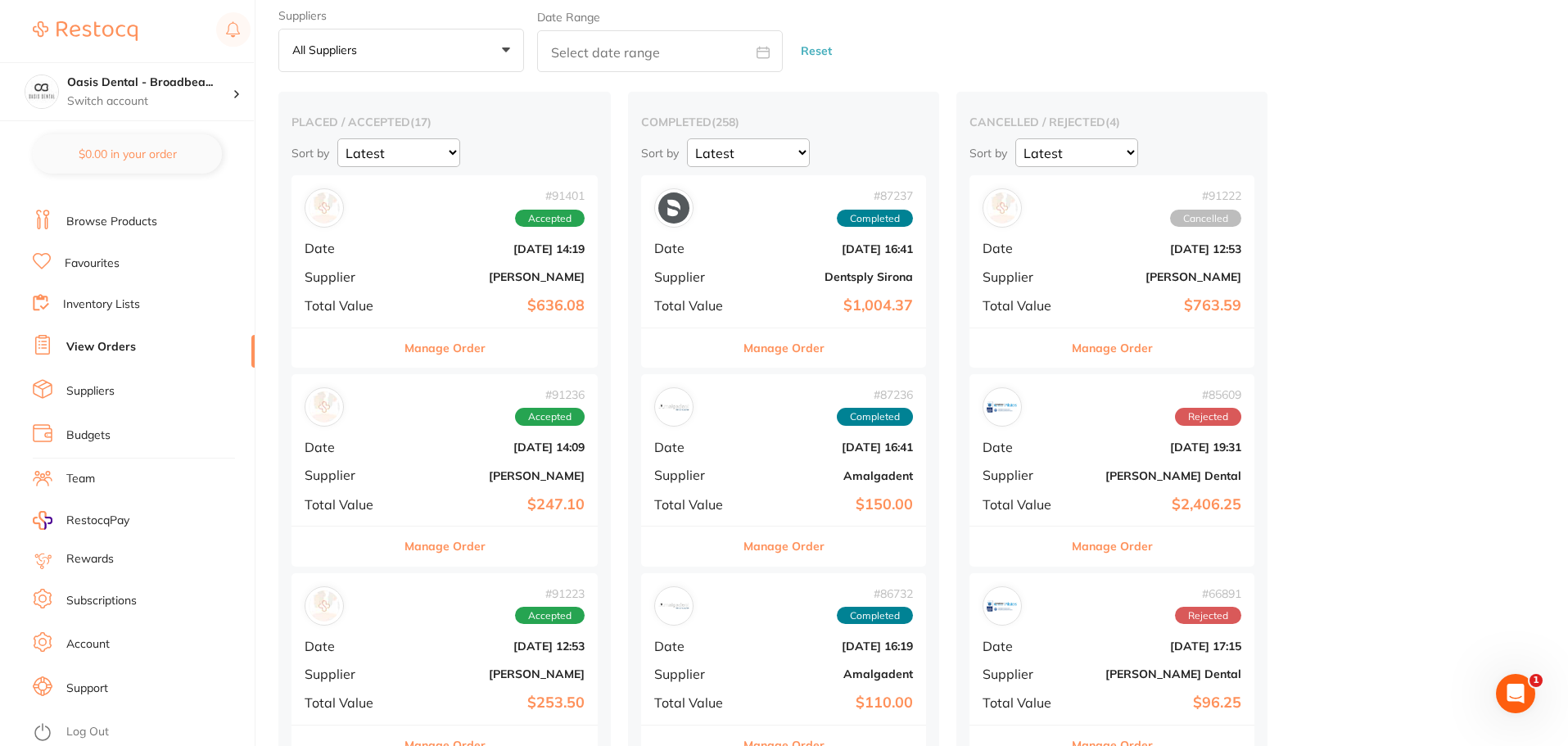
scroll to position [82, 0]
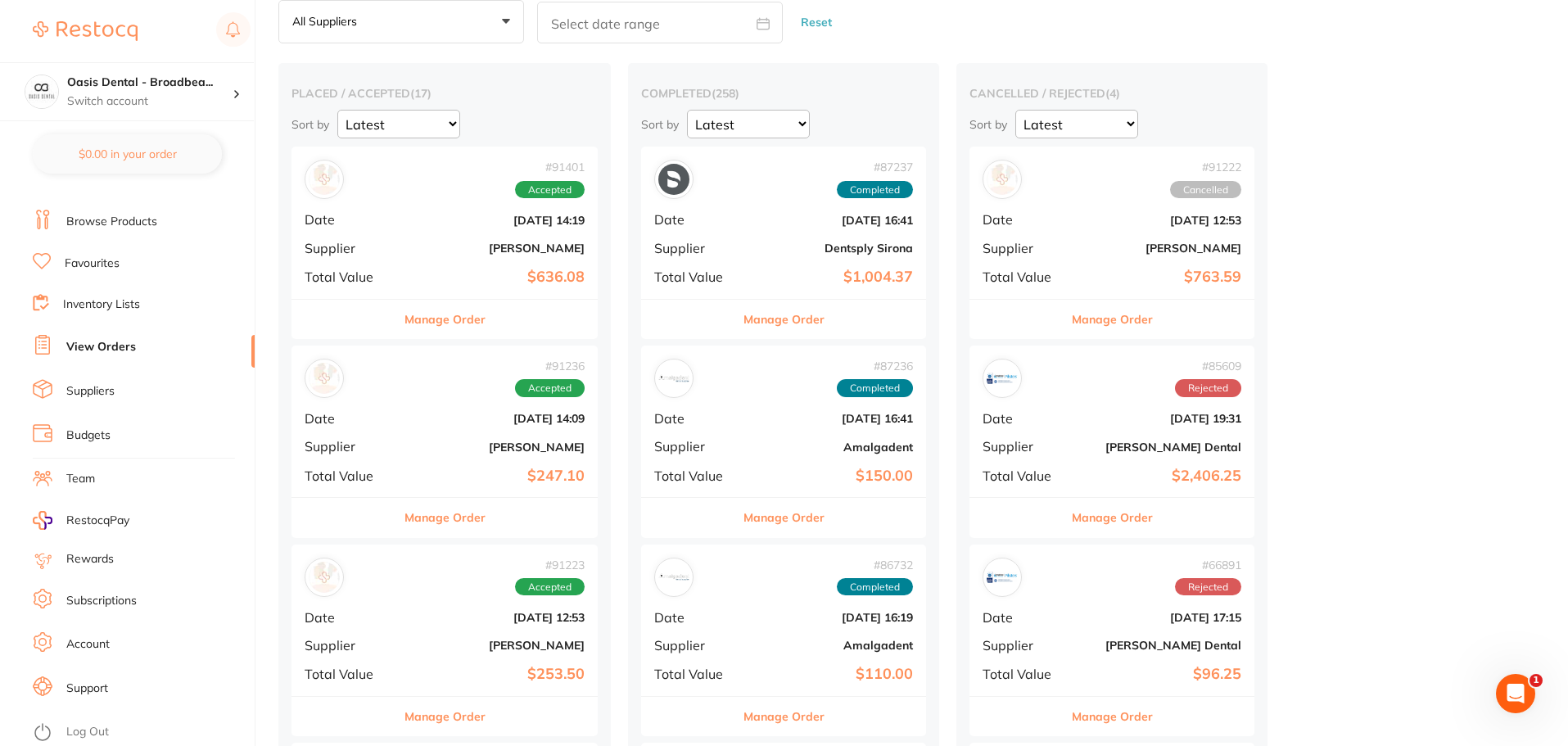
click at [778, 251] on b "Dentsply Sirona" at bounding box center [831, 248] width 164 height 13
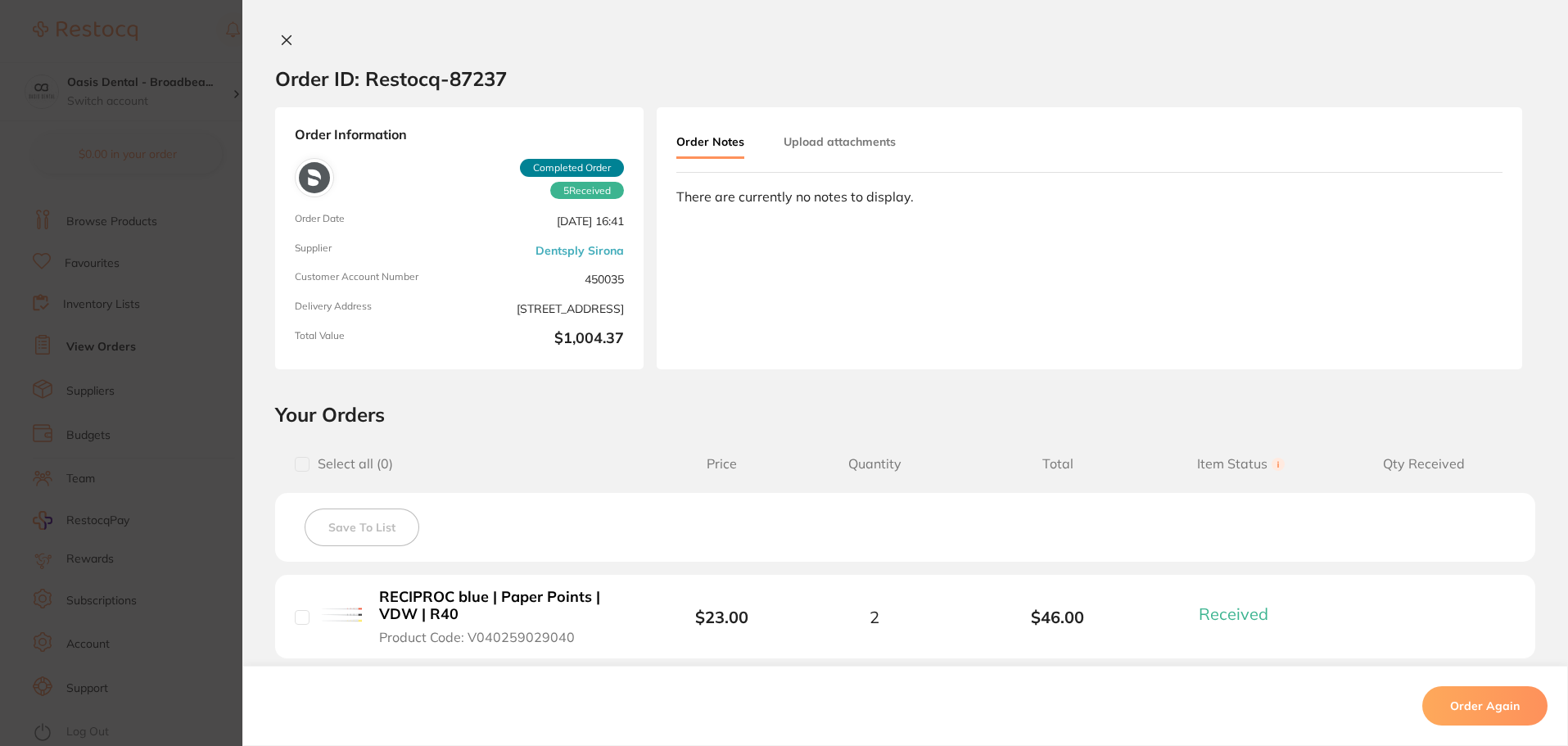
scroll to position [82, 0]
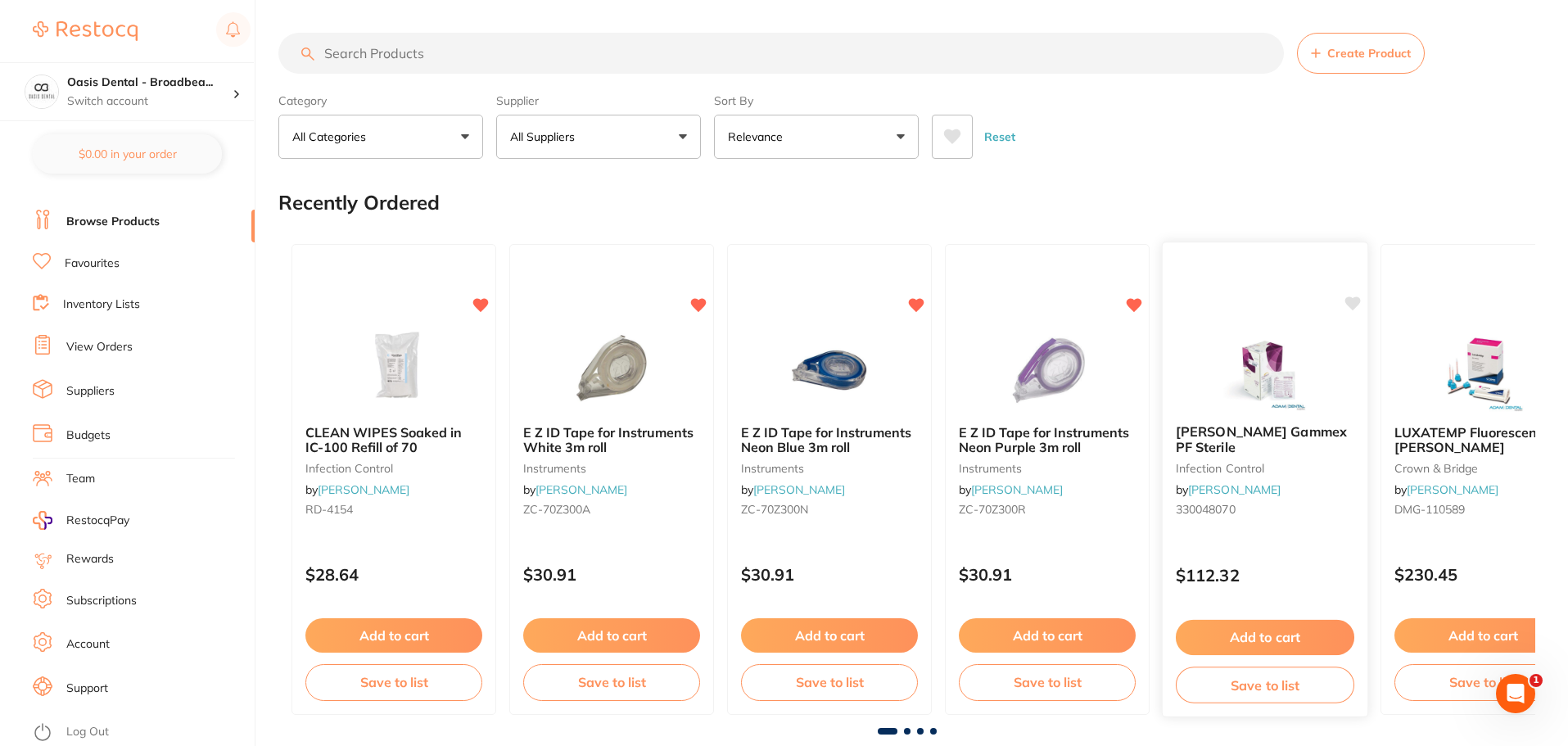
click at [1261, 357] on img at bounding box center [1264, 370] width 107 height 82
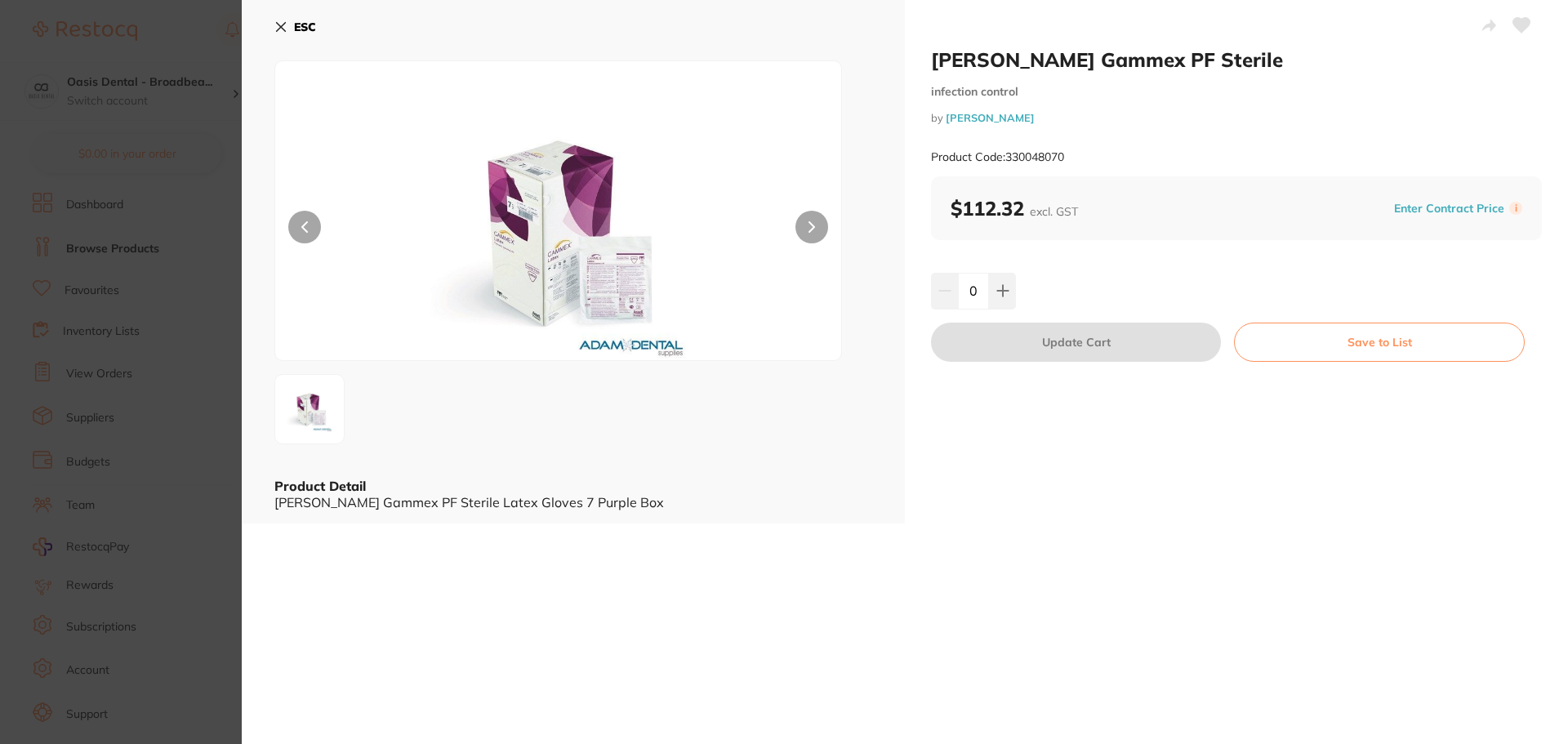
scroll to position [27, 0]
click at [313, 226] on button at bounding box center [305, 227] width 33 height 33
click at [312, 230] on button at bounding box center [305, 227] width 33 height 33
drag, startPoint x: 511, startPoint y: 503, endPoint x: 668, endPoint y: 491, distance: 157.5
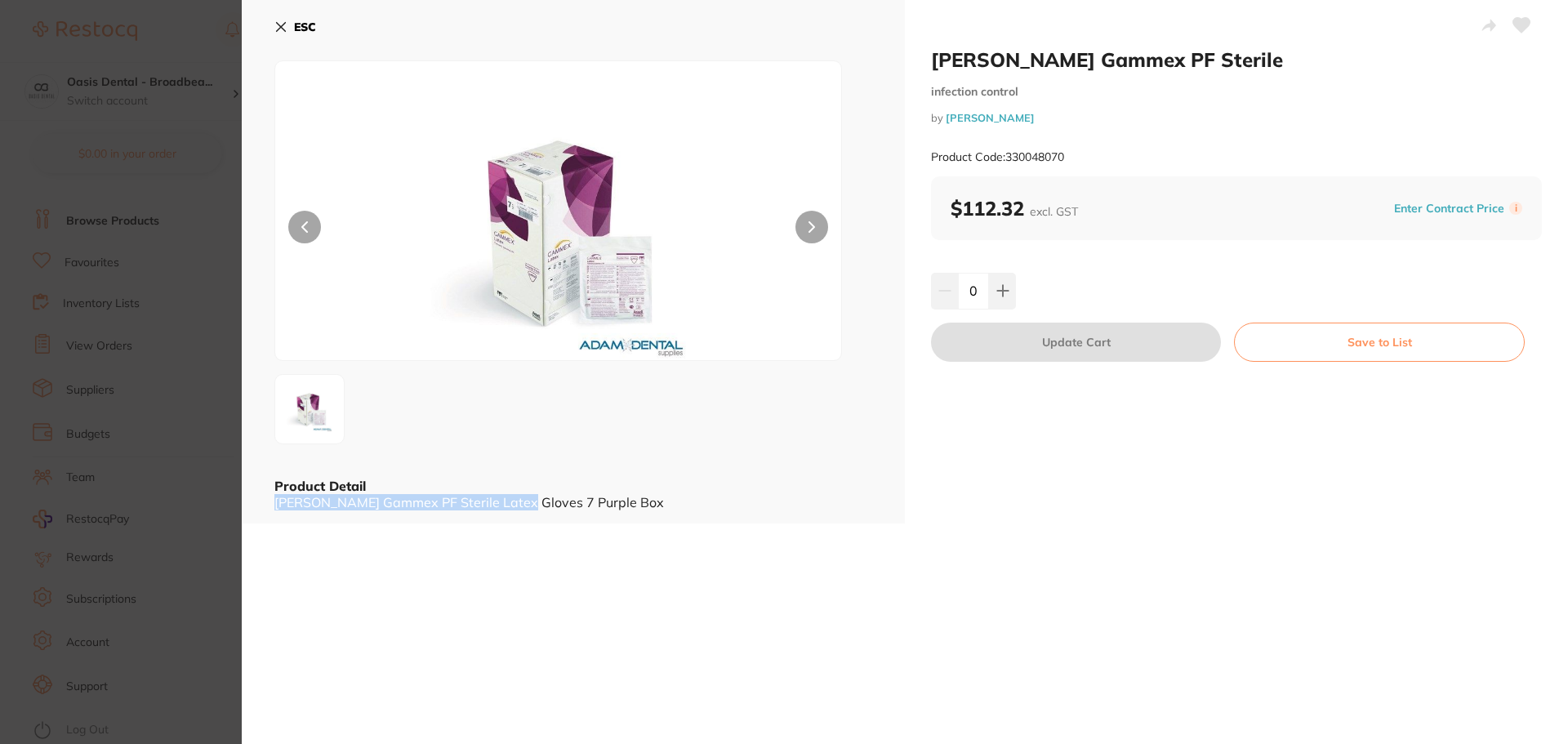
click at [668, 491] on div "Product Detail Ansell Gammex PF Sterile Latex Gloves 7 Purple Box" at bounding box center [573, 493] width 598 height 33
click at [821, 227] on button at bounding box center [811, 227] width 33 height 33
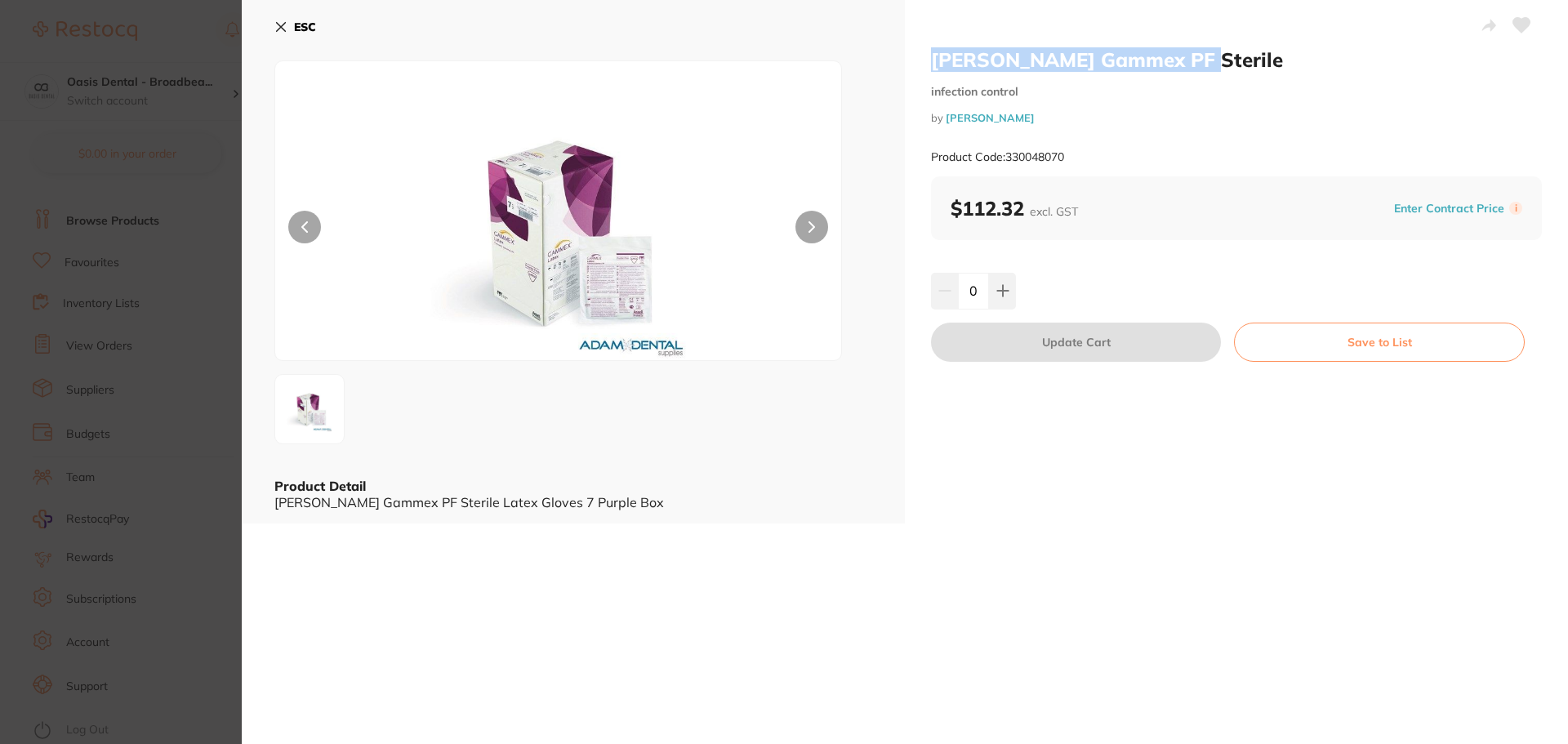
drag, startPoint x: 934, startPoint y: 64, endPoint x: 1173, endPoint y: 68, distance: 239.0
click at [1173, 68] on h2 "[PERSON_NAME] Gammex PF Sterile" at bounding box center [1237, 59] width 611 height 25
copy h2 "[PERSON_NAME] Gammex PF Sterile"
click at [1303, 109] on div "Ansell Gammex PF Sterile infection control by Adam Dental Product Code: 3300480…" at bounding box center [1237, 111] width 611 height 129
click at [1047, 605] on div "[PERSON_NAME] Gammex PF Sterile infection control by [PERSON_NAME] Product Code…" at bounding box center [905, 372] width 1327 height 744
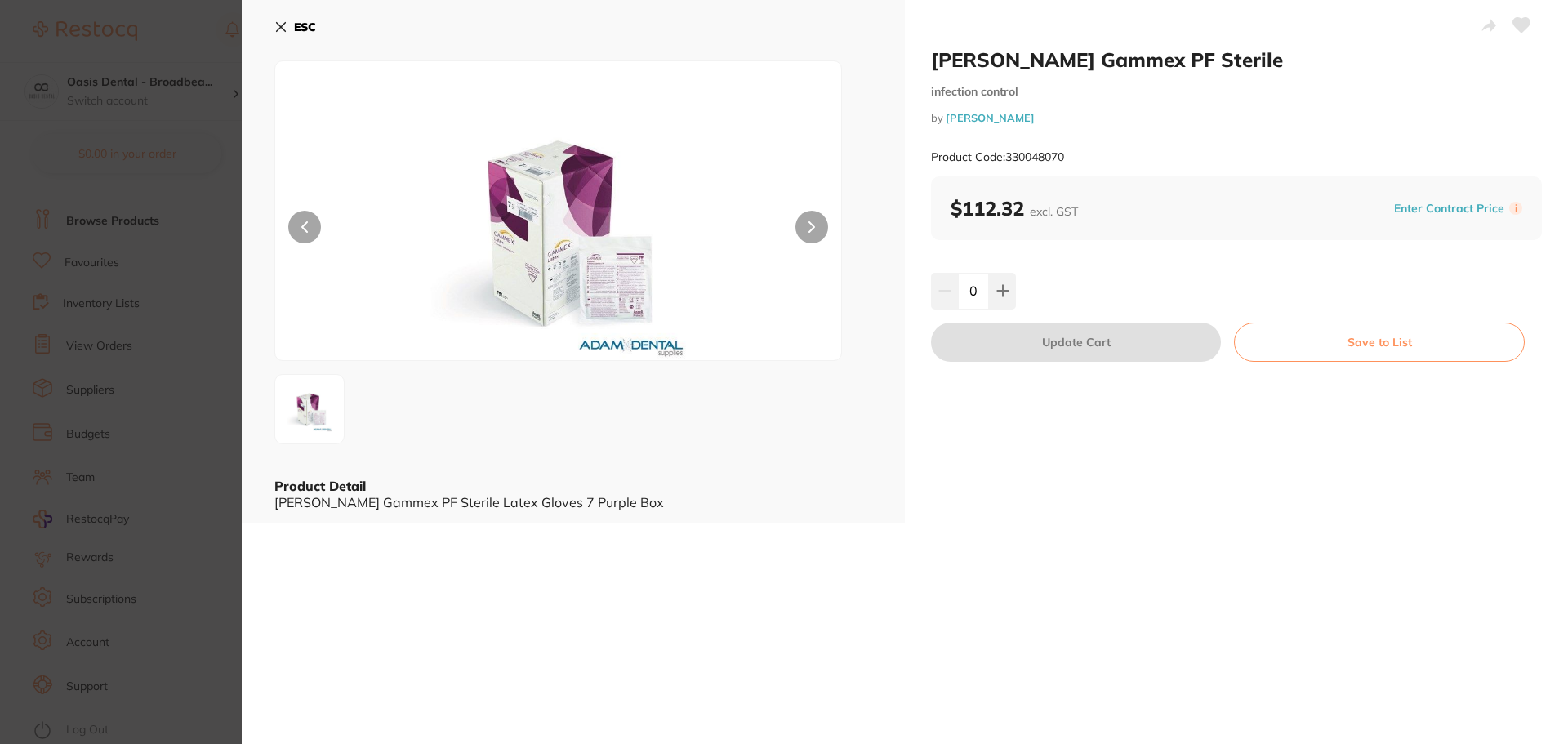
click at [282, 30] on icon at bounding box center [281, 27] width 13 height 13
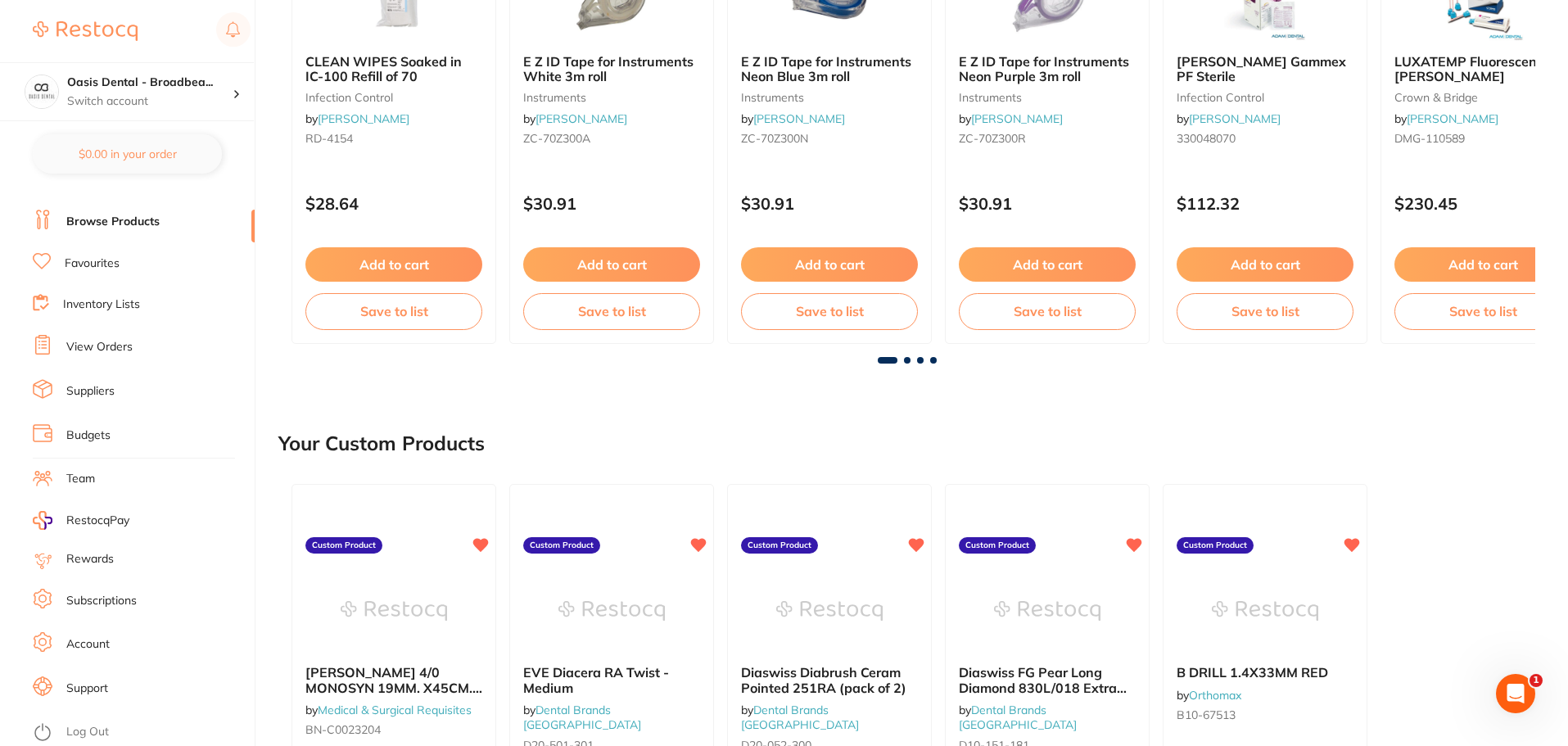
scroll to position [409, 0]
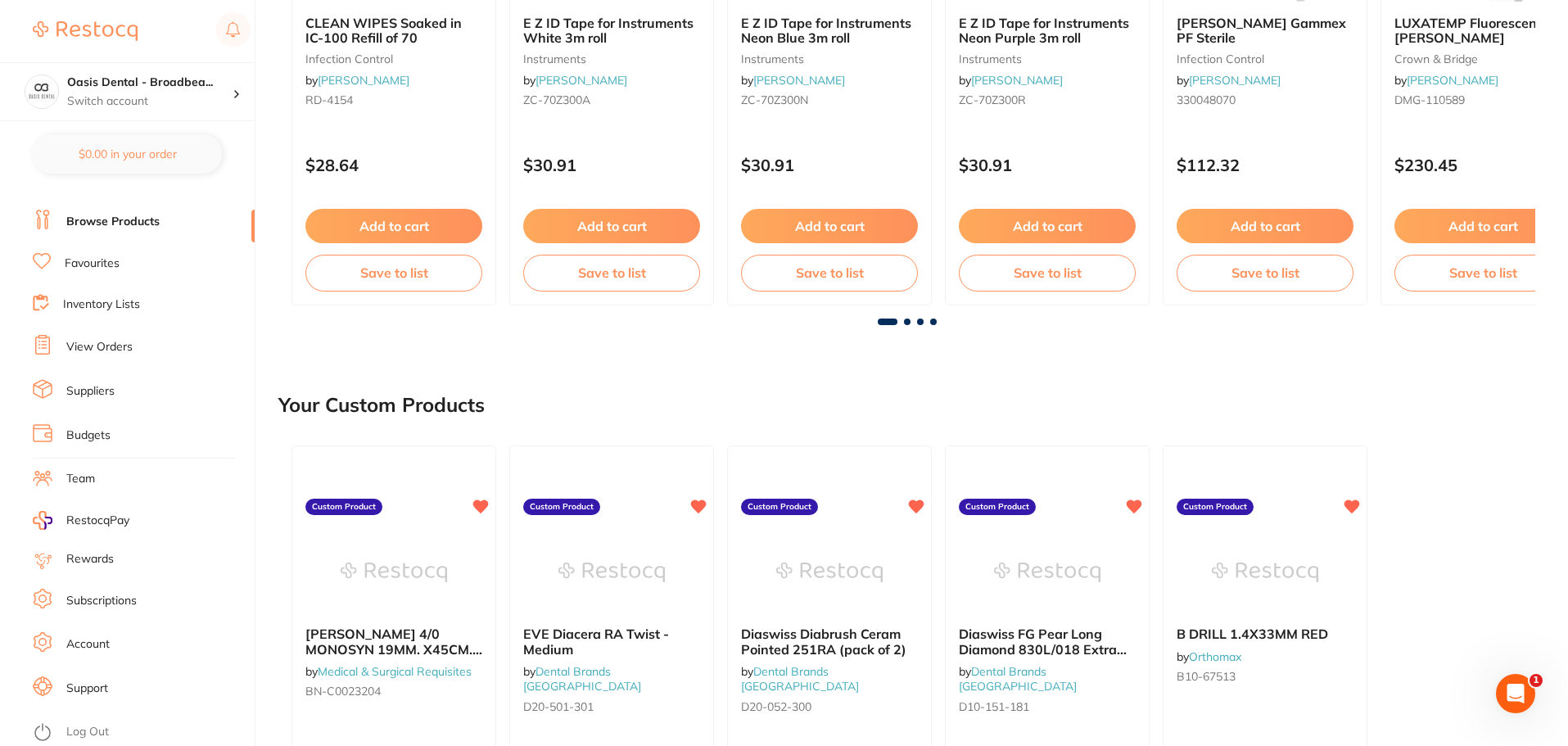
click at [99, 690] on link "Support" at bounding box center [87, 688] width 42 height 16
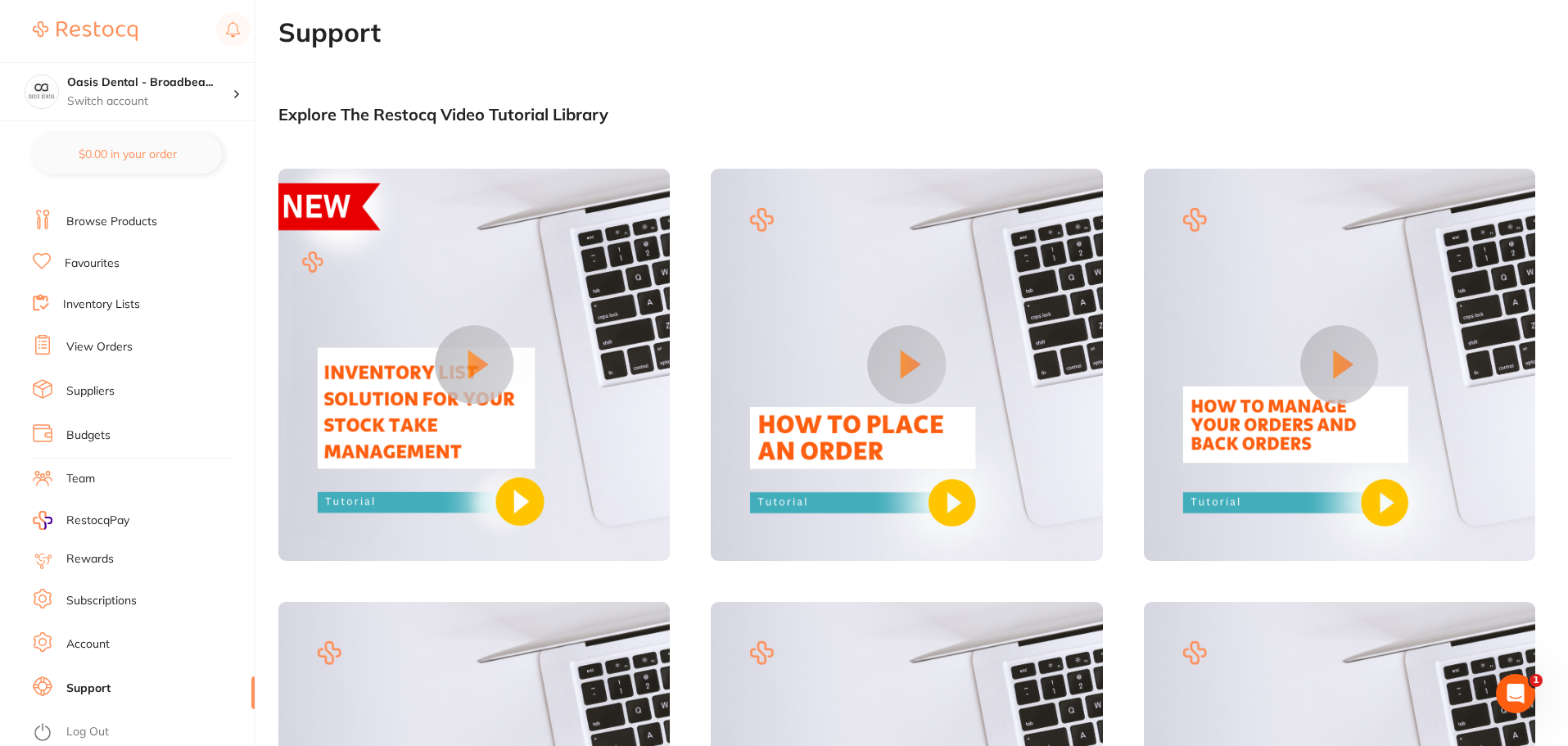
click at [115, 38] on img at bounding box center [85, 31] width 105 height 20
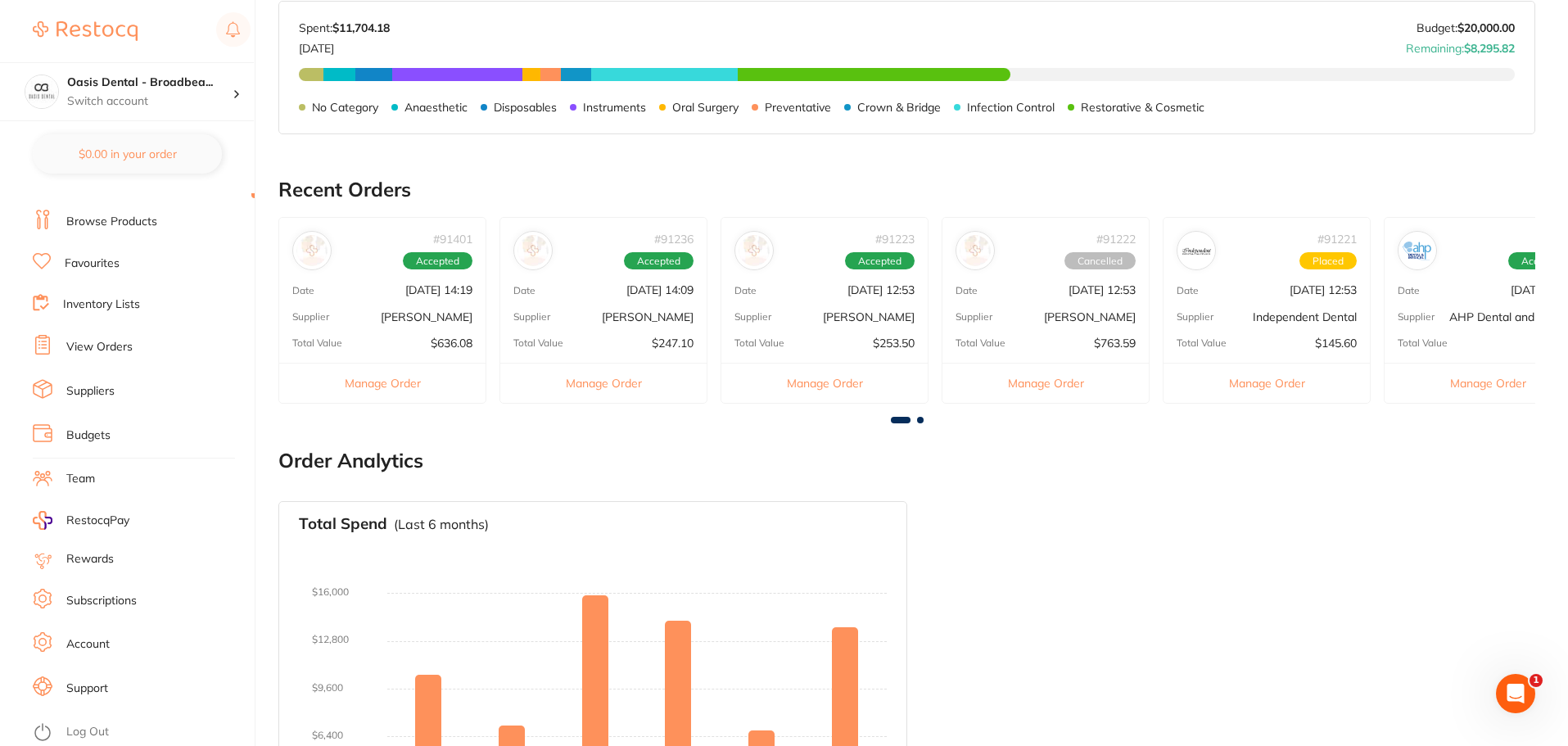
scroll to position [468, 0]
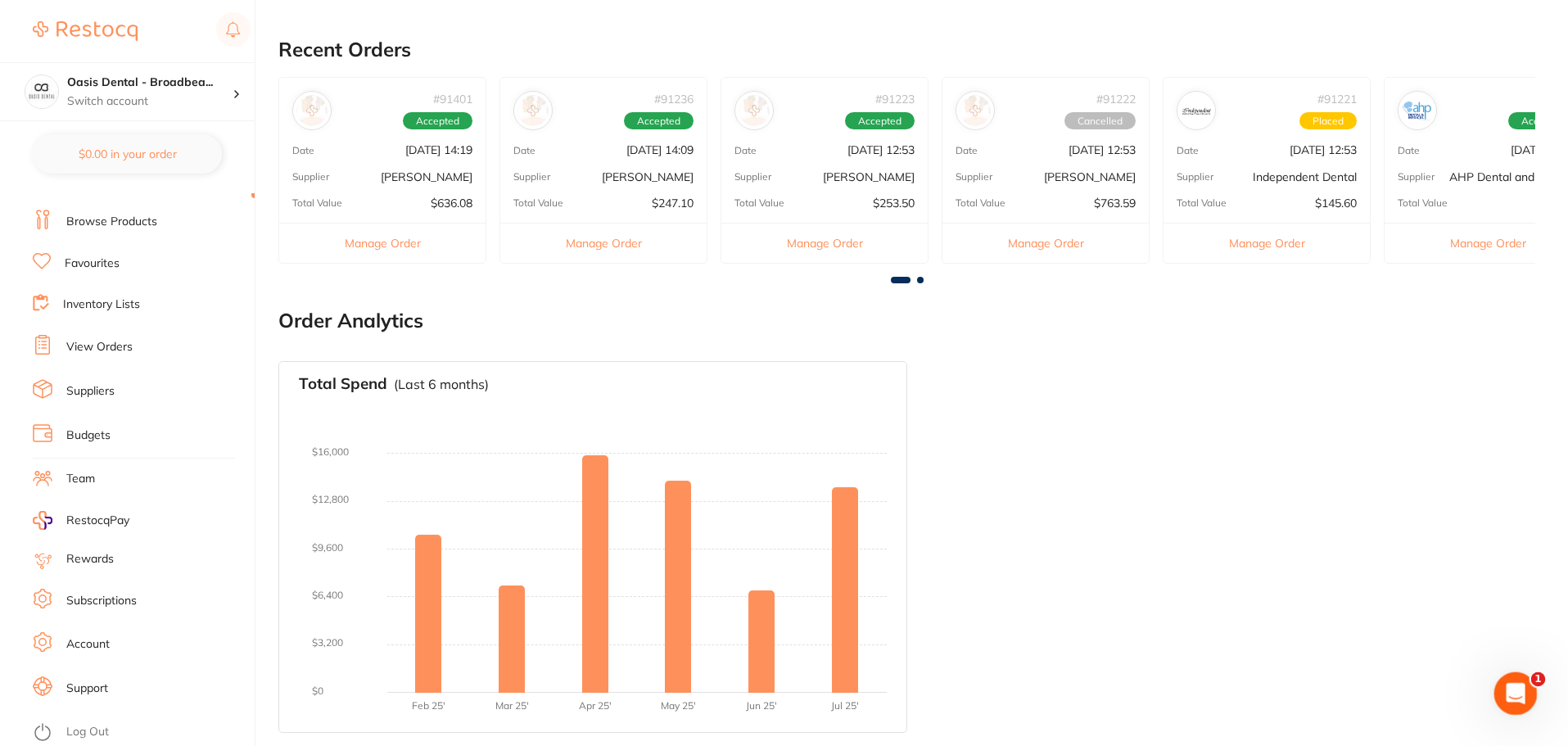
click at [1514, 684] on icon "Open Intercom Messenger" at bounding box center [1513, 691] width 27 height 27
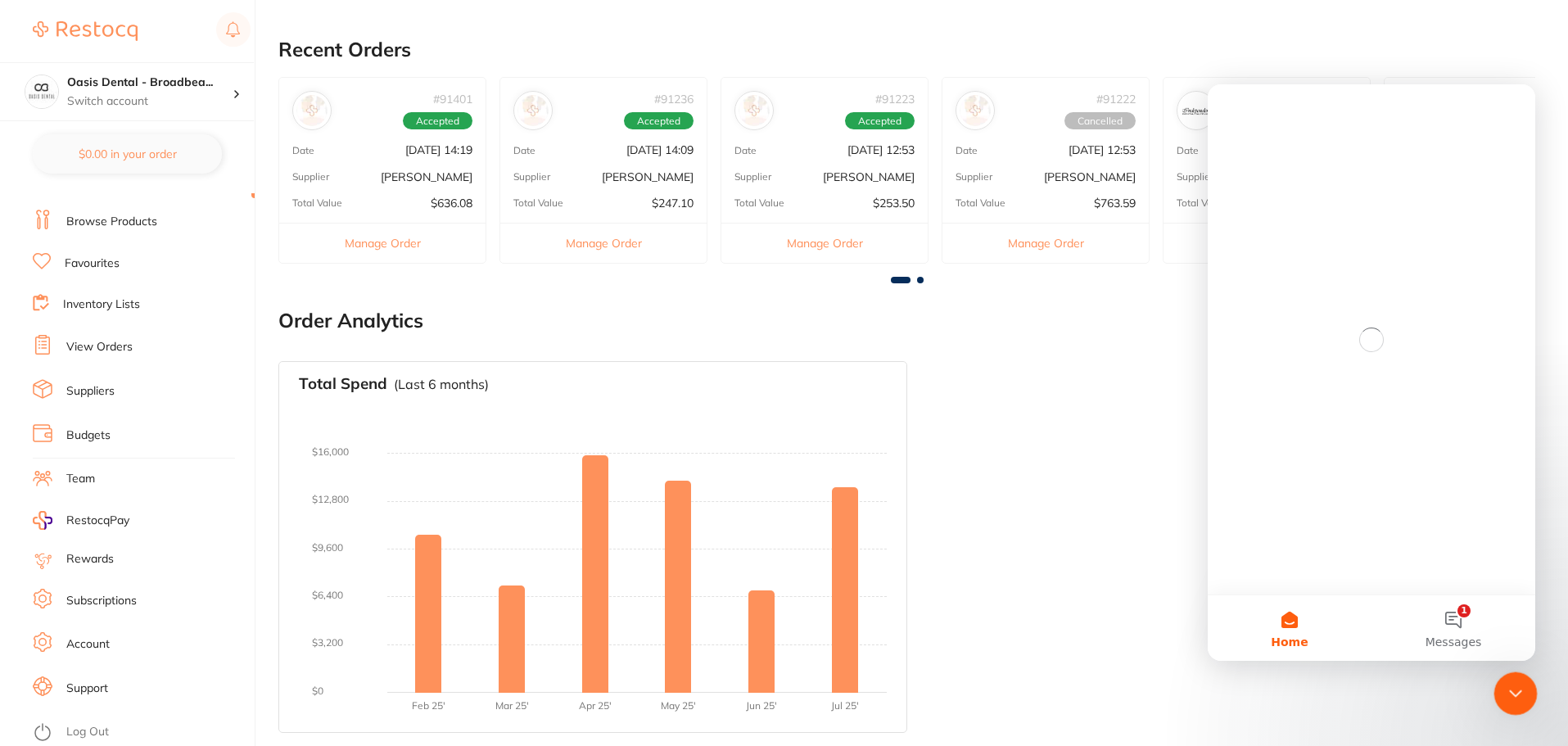
scroll to position [0, 0]
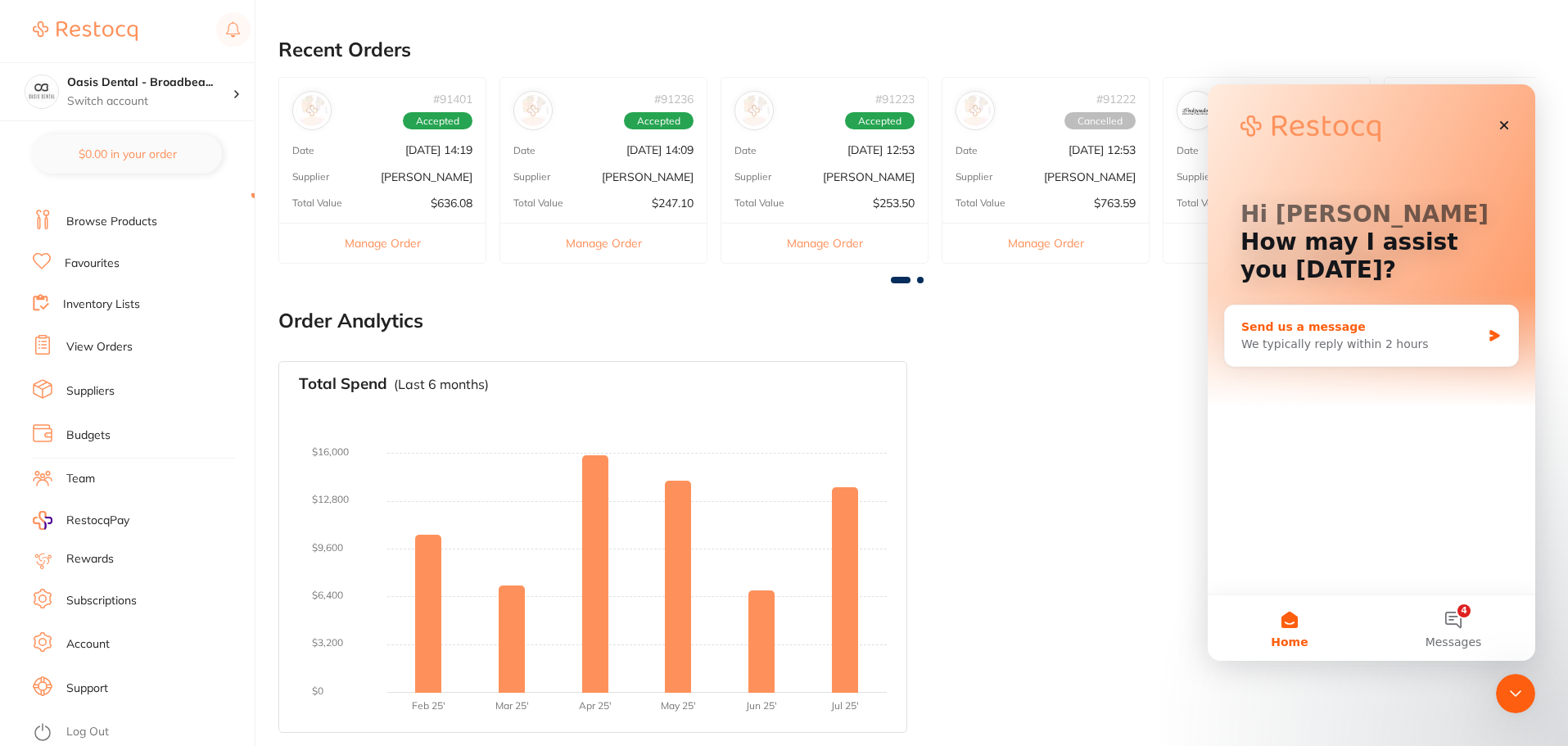
click at [1344, 333] on div "Send us a message" at bounding box center [1362, 327] width 240 height 17
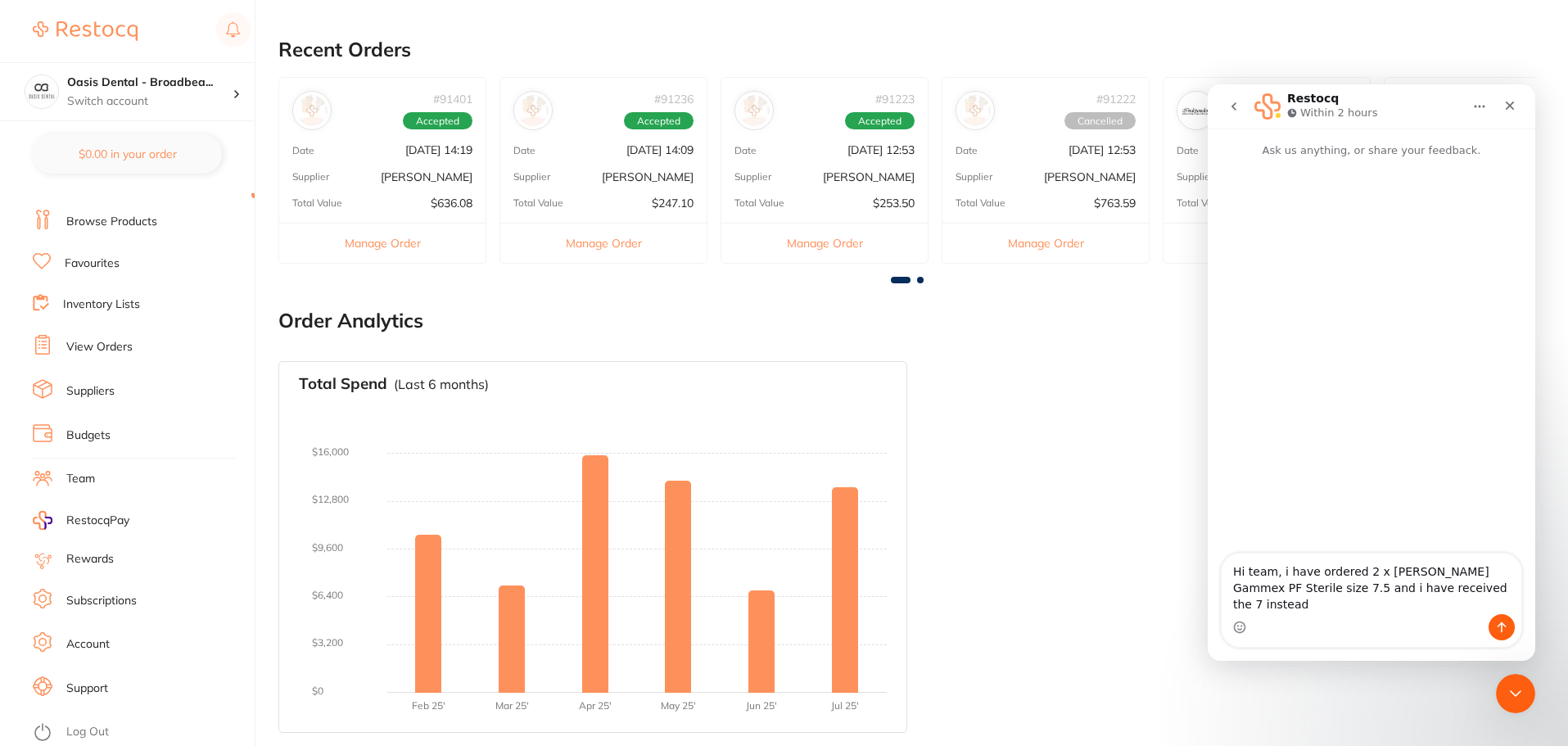
type textarea "Hi team, i have ordered 2 x Ansell Gammex PF Sterile size 7.5 and i have receiv…"
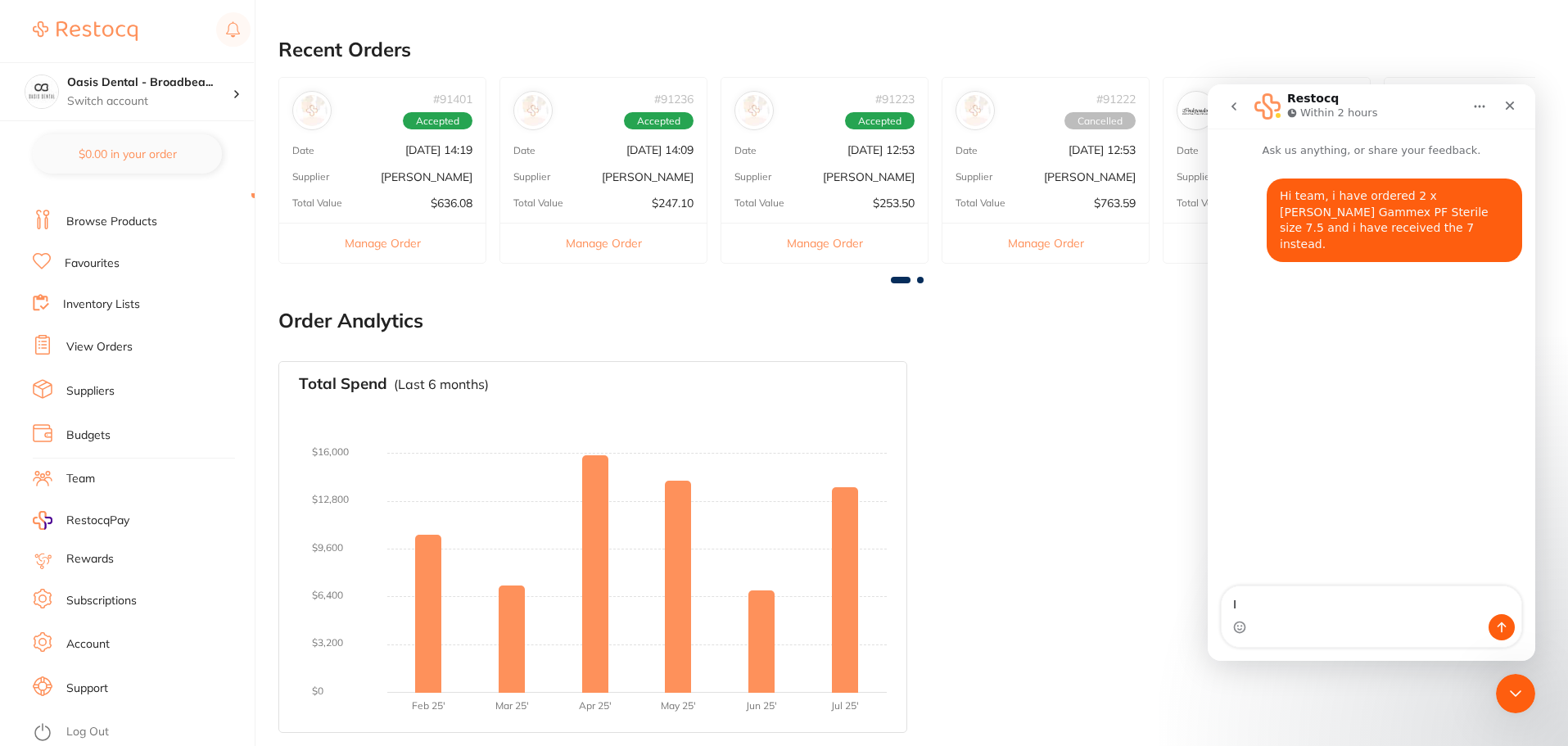
type textarea "I"
type textarea "H"
type textarea "I have also noticed that on your website, the 7 Ansell Gammex PF Sterile pictur…"
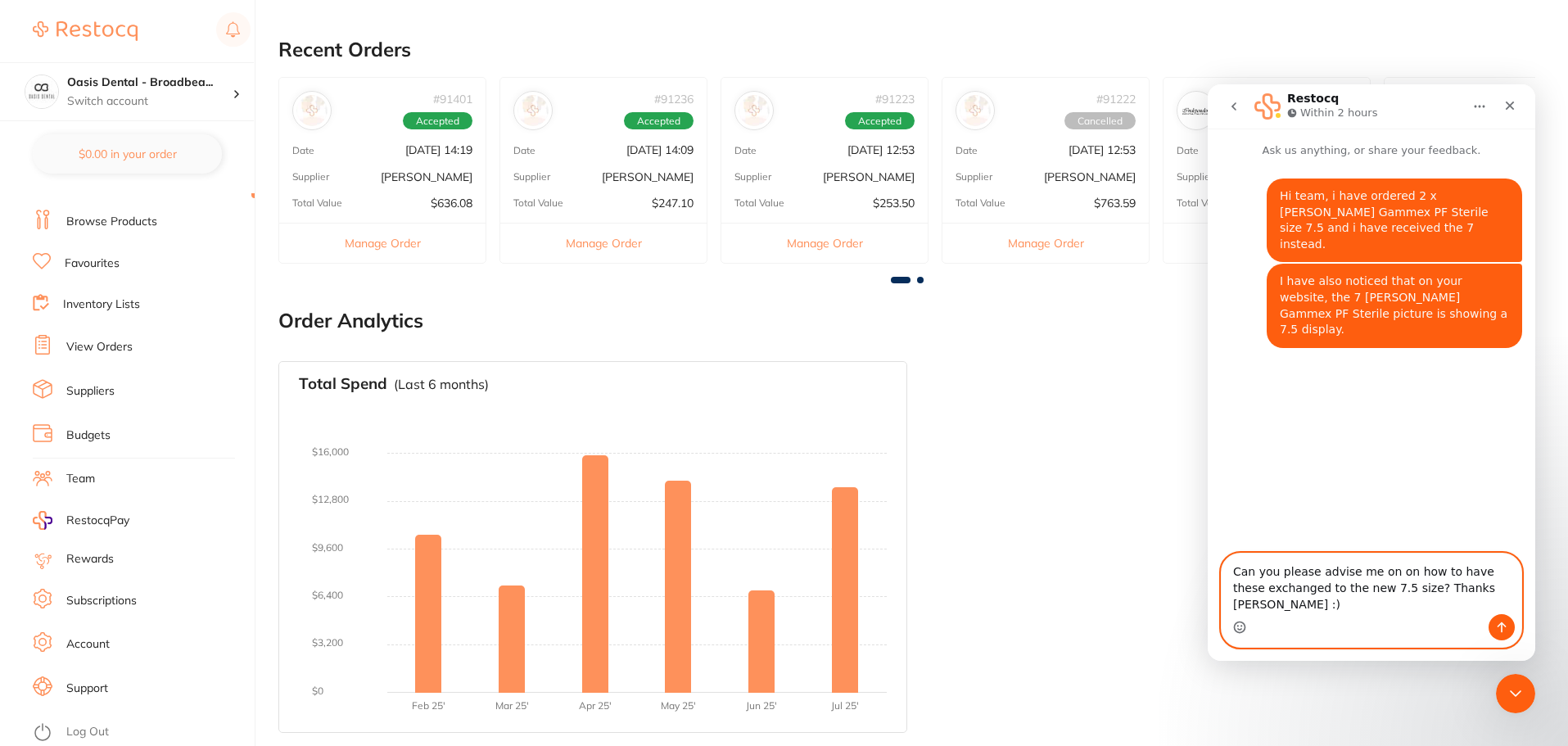
click at [1242, 631] on icon "Emoji picker" at bounding box center [1239, 627] width 13 height 13
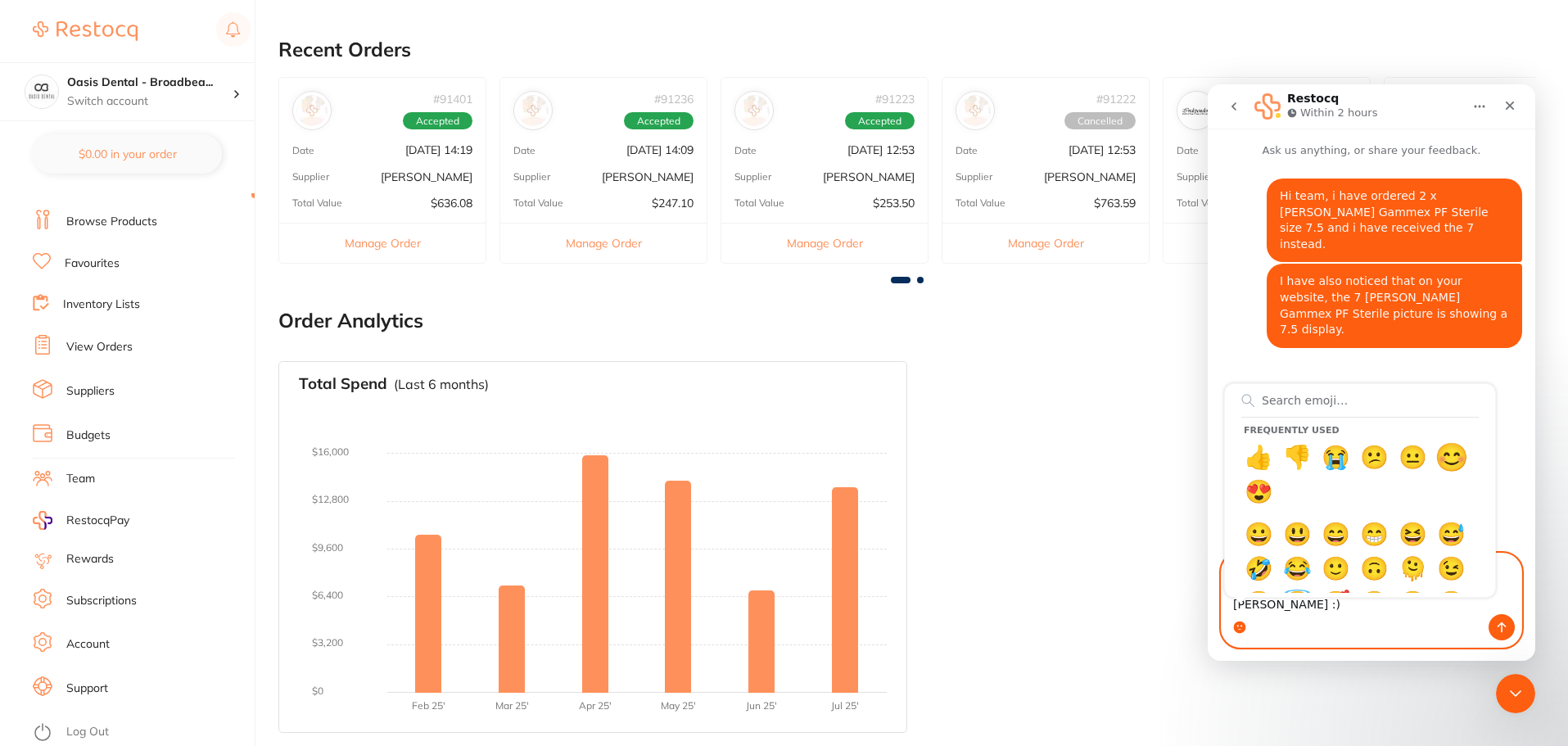
type textarea "Can you please advise me on on how to have these exchanged to the new 7.5 size?…"
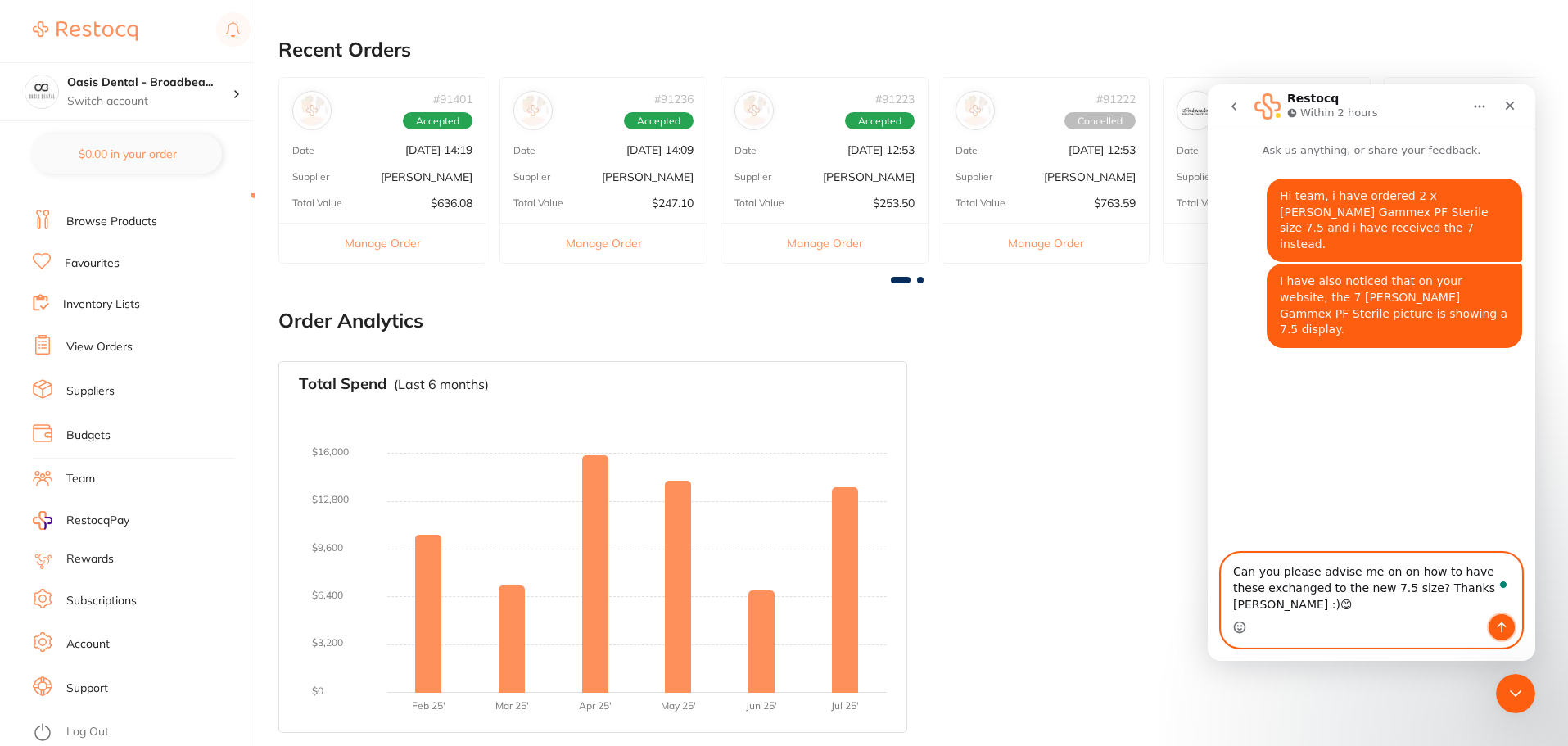
click at [1509, 628] on button "Send a message…" at bounding box center [1502, 628] width 27 height 27
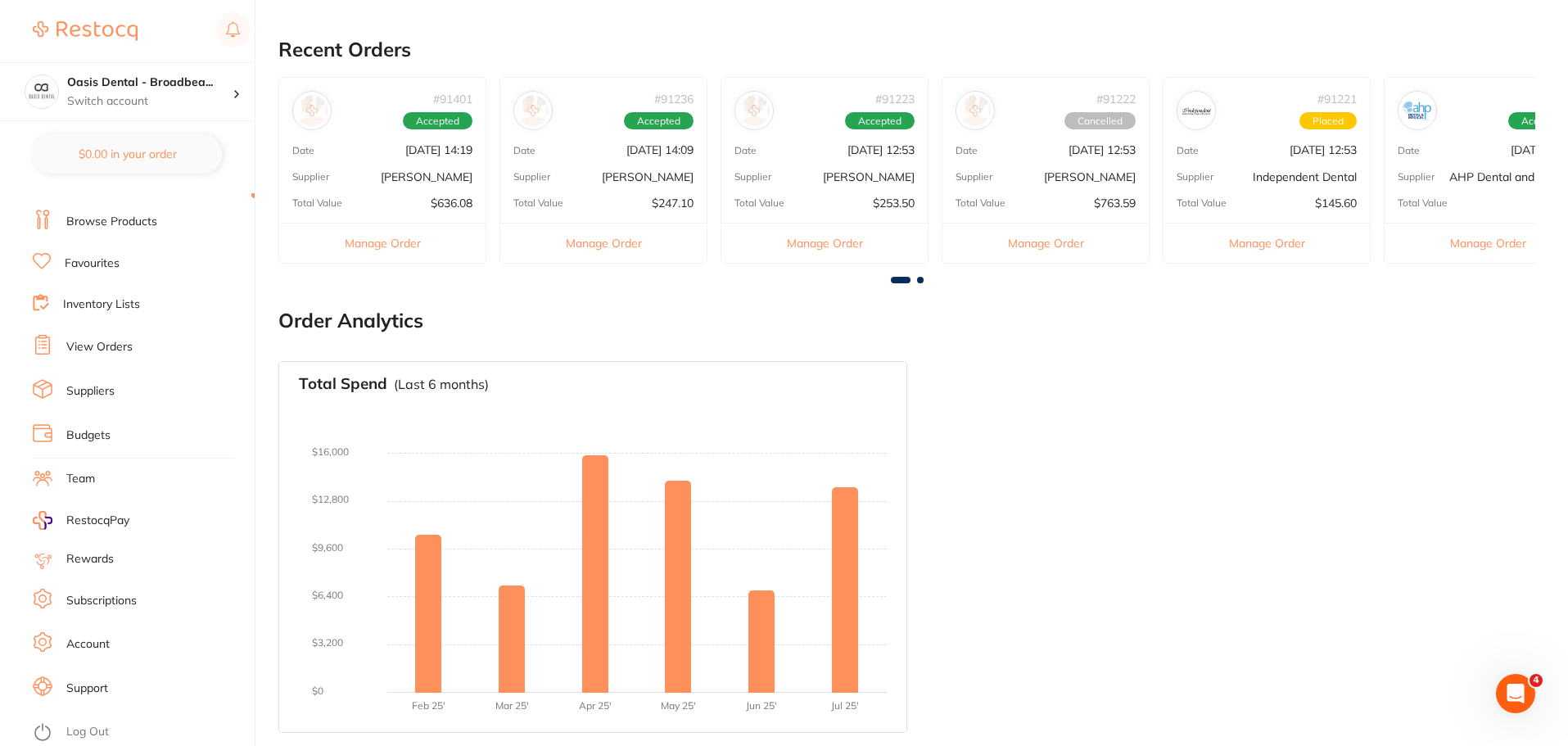
click at [165, 223] on li "Browse Products" at bounding box center [143, 221] width 222 height 25
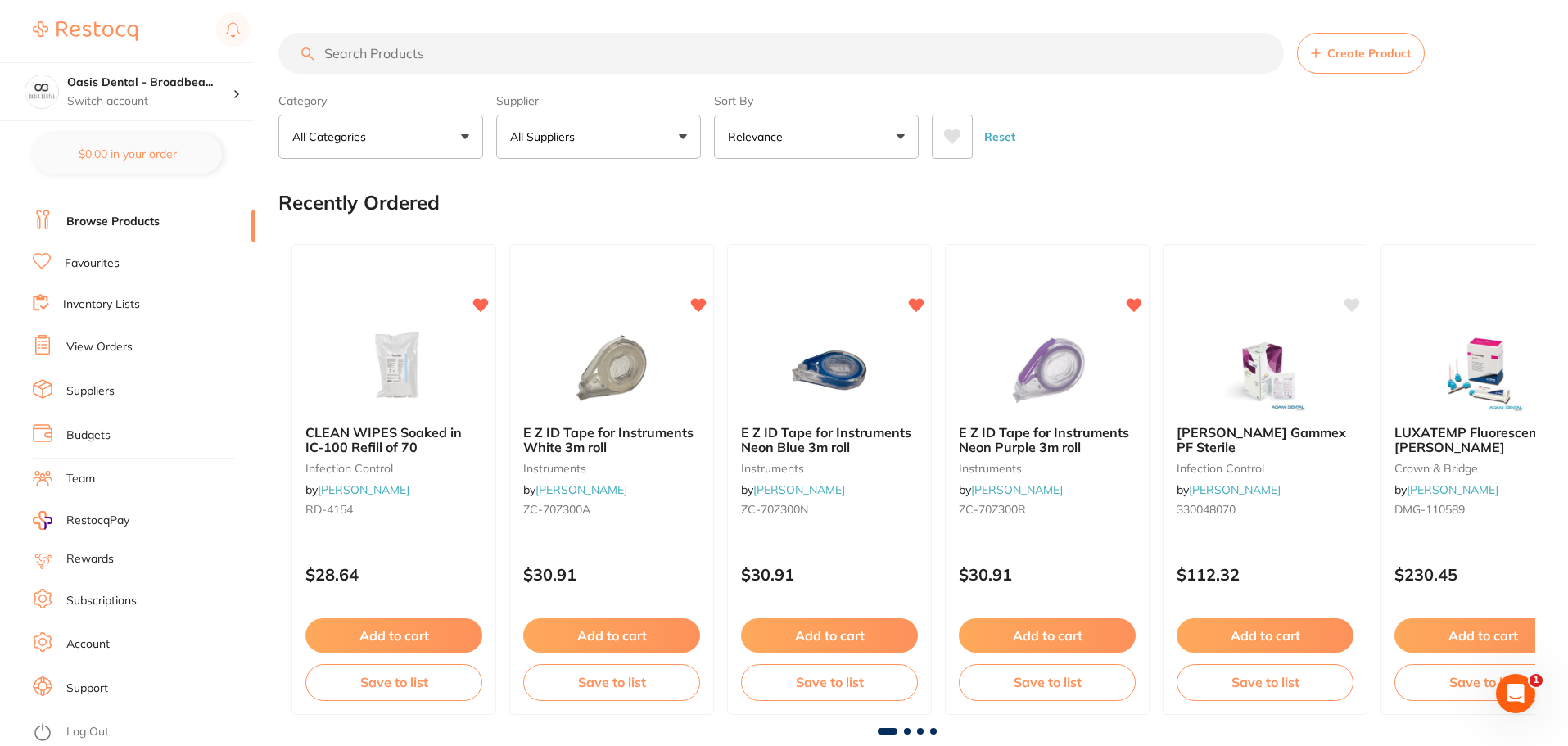
click at [472, 56] on input "search" at bounding box center [781, 53] width 1006 height 41
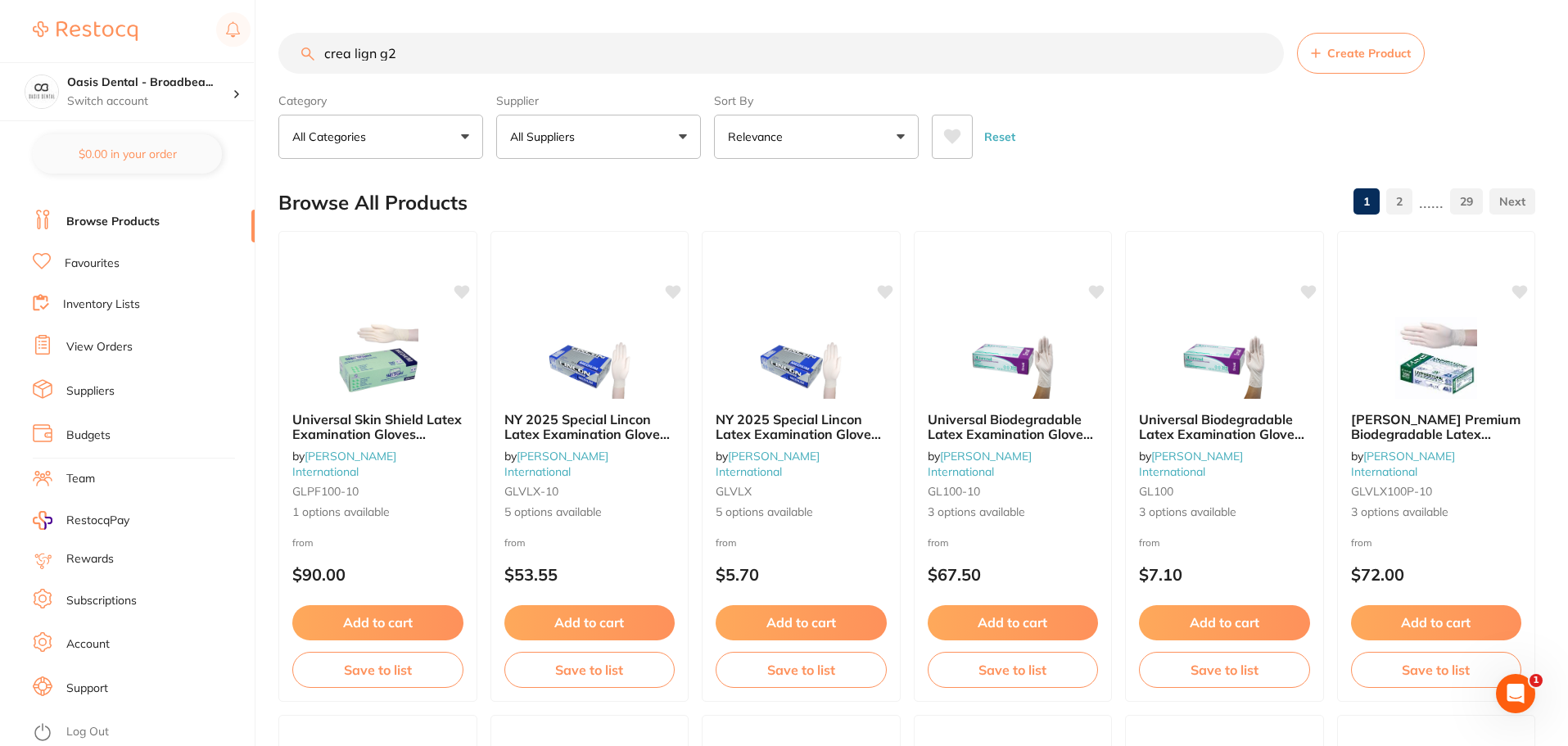
type input "crea lign g2"
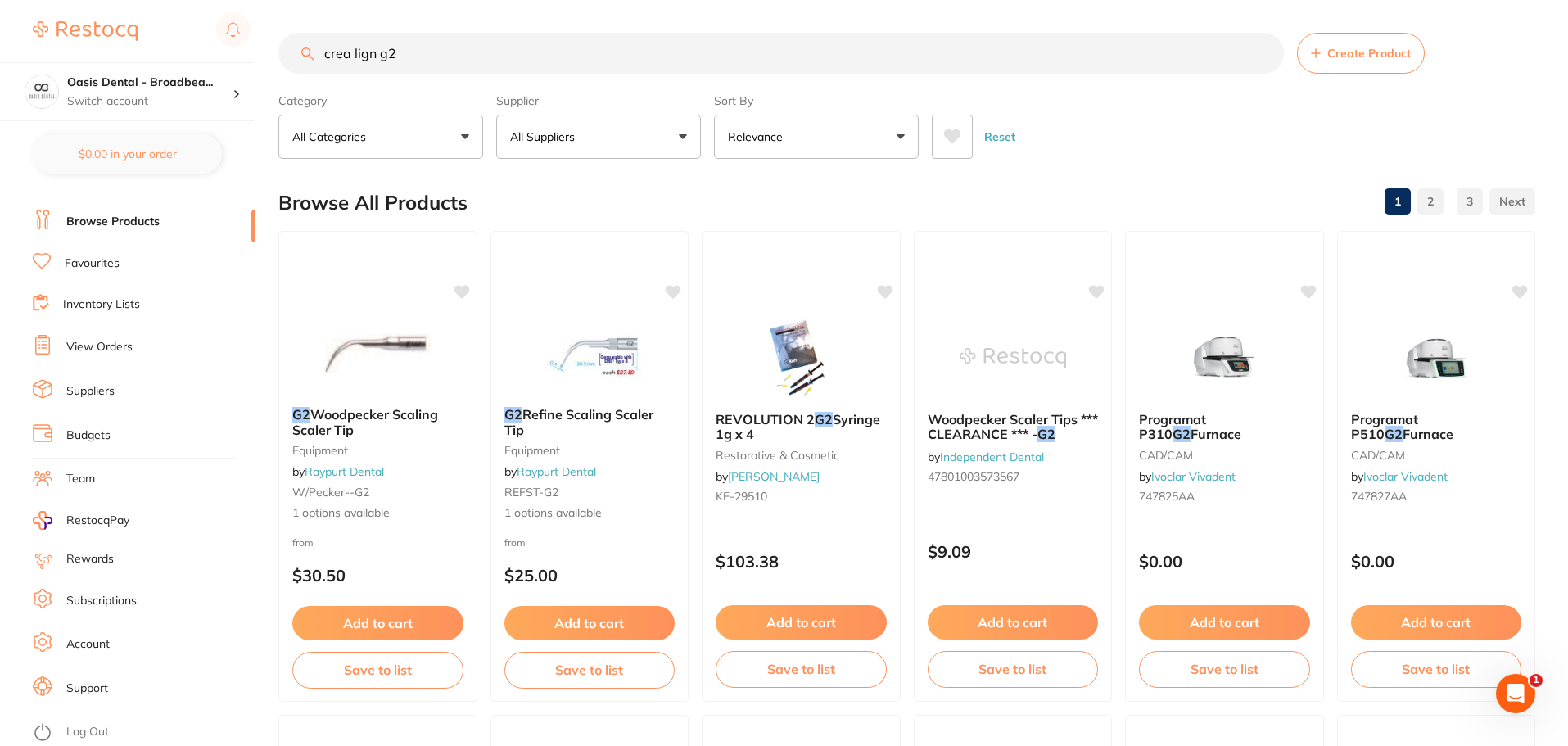
drag, startPoint x: 481, startPoint y: 56, endPoint x: 96, endPoint y: 45, distance: 385.2
click at [96, 45] on div "$0.00 Oasis Dental - Broadbea... Switch account Oasis Dental - Broadbeach $0.00…" at bounding box center [784, 373] width 1568 height 746
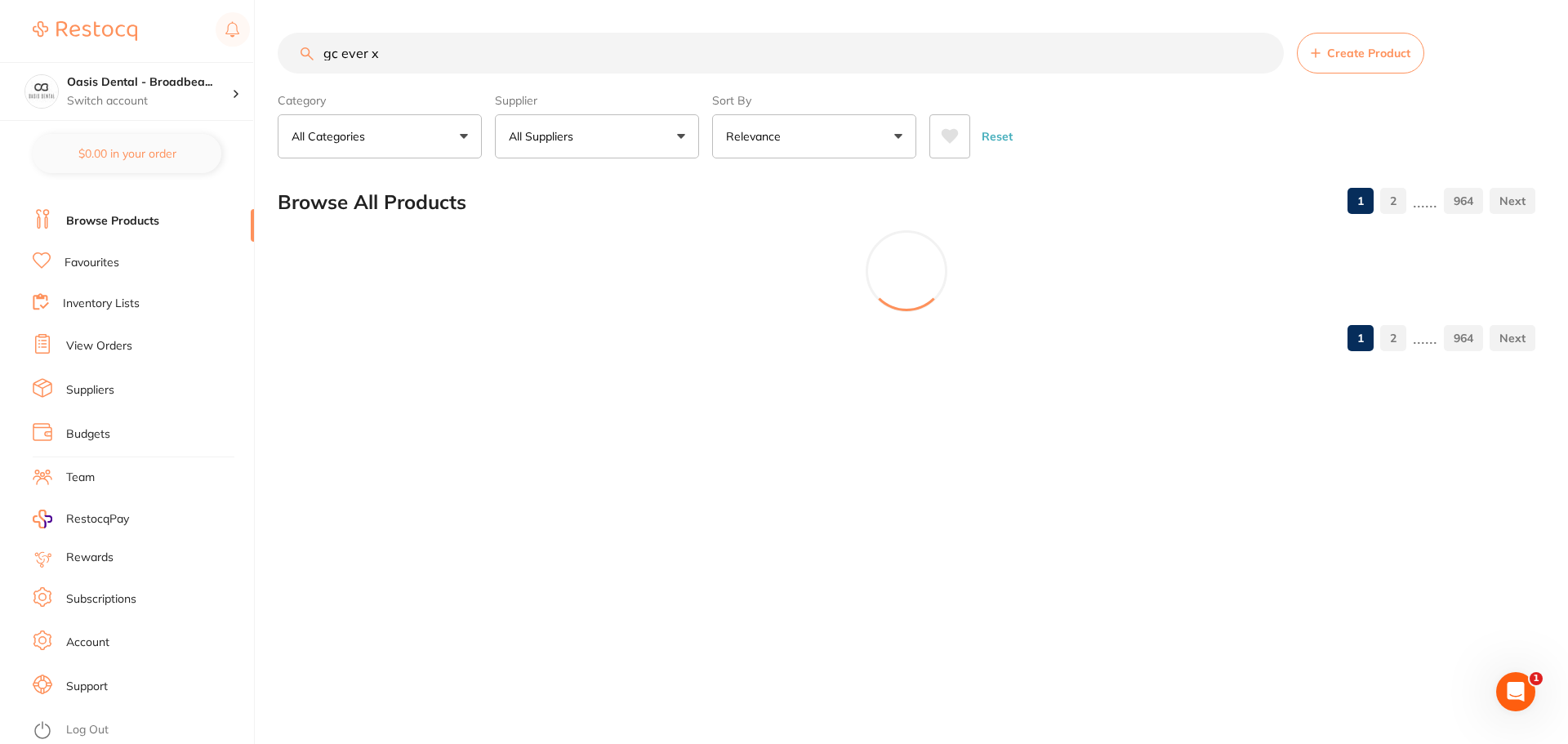
type input "gc ever x"
